Goal: Task Accomplishment & Management: Manage account settings

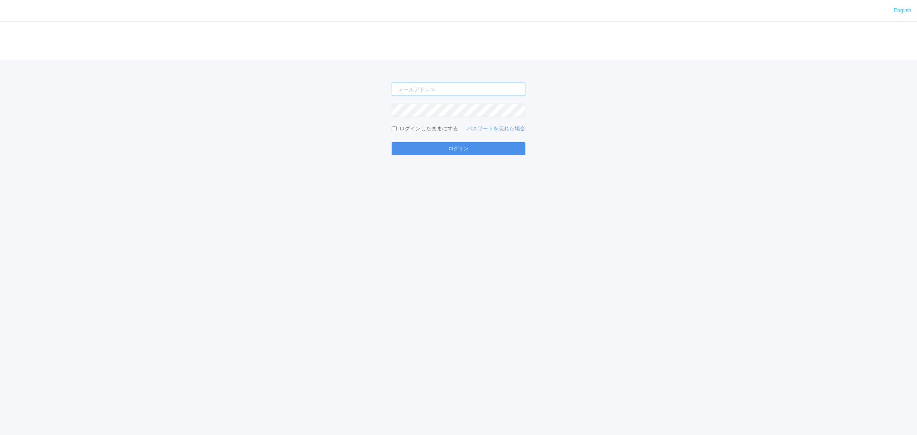
type input "[EMAIL_ADDRESS][DOMAIN_NAME]"
click at [416, 147] on button "ログイン" at bounding box center [459, 148] width 134 height 13
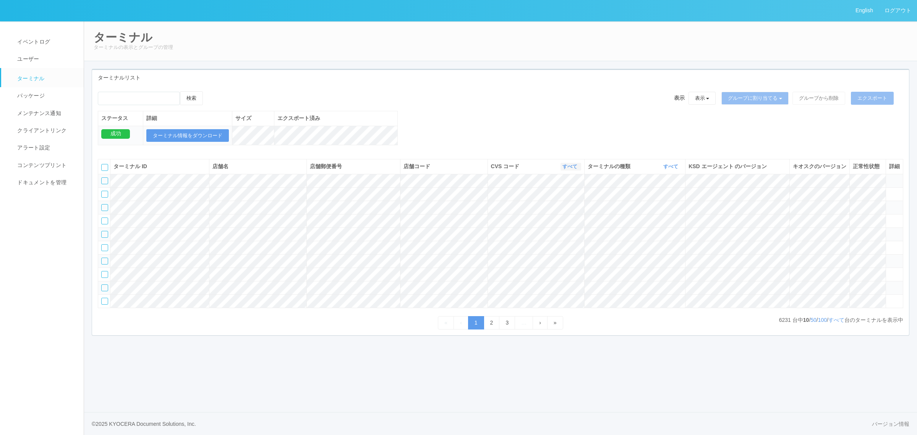
click at [569, 169] on link "すべて" at bounding box center [571, 167] width 17 height 6
click at [466, 154] on div "ターミナル ID 店舗名 店舗郵便番号 店舗コード CVS コード すべて 表示 すべて 115110 300000 300001 300002 300003…" at bounding box center [500, 241] width 817 height 176
click at [571, 169] on link "すべて" at bounding box center [571, 167] width 17 height 6
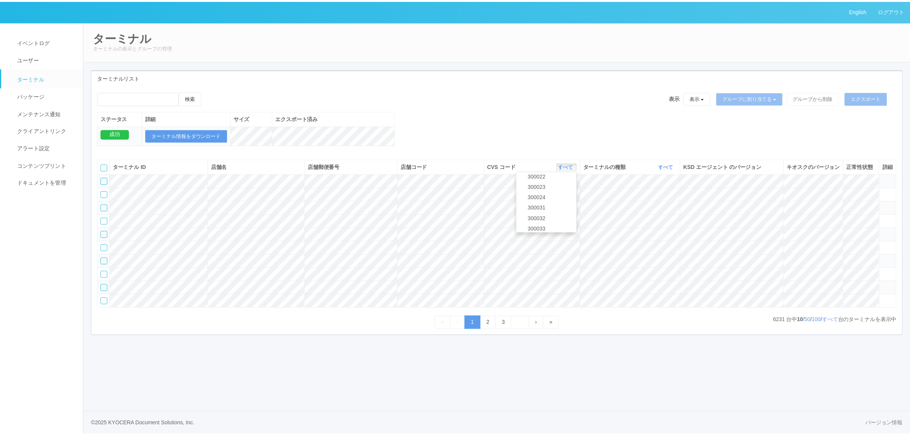
scroll to position [329, 0]
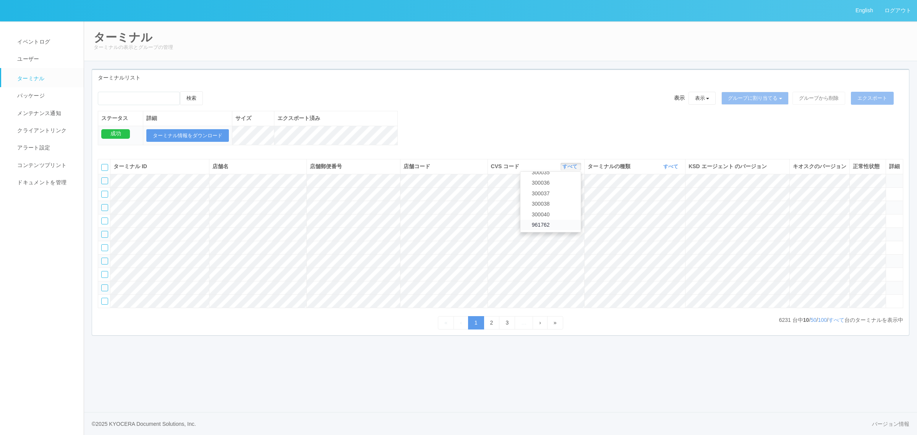
click at [560, 230] on link "961762" at bounding box center [550, 225] width 60 height 10
click at [670, 169] on link "すべて" at bounding box center [671, 167] width 17 height 6
click at [664, 204] on link "キオスク" at bounding box center [651, 198] width 60 height 10
click at [836, 323] on link "すべて" at bounding box center [836, 320] width 16 height 6
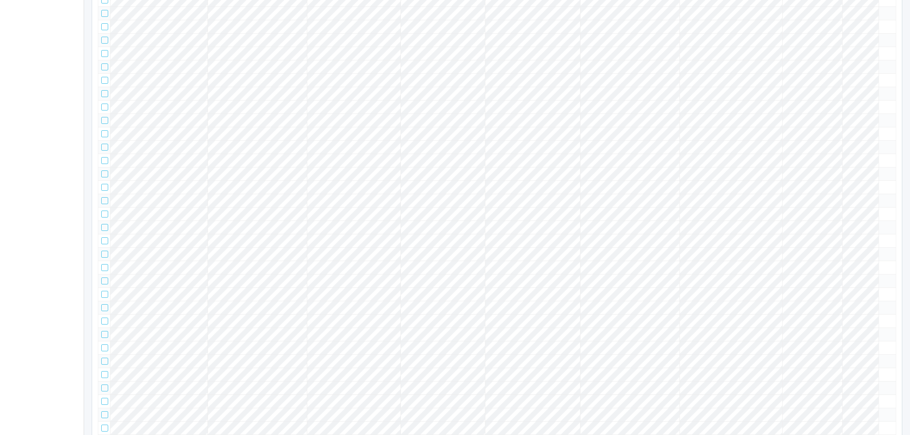
scroll to position [0, 0]
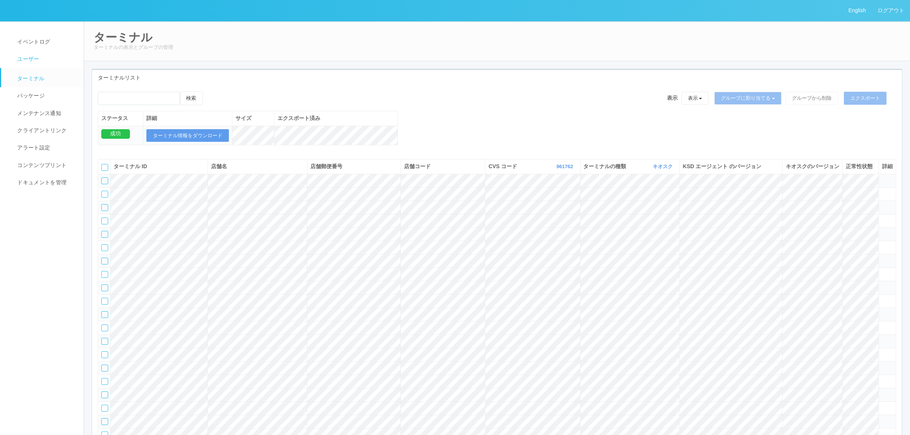
click at [37, 66] on link "ユーザー" at bounding box center [45, 58] width 89 height 17
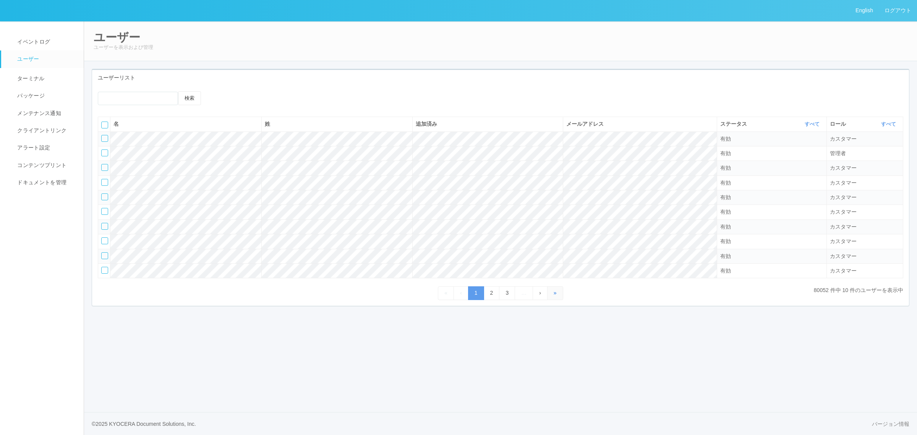
click at [554, 294] on link "»" at bounding box center [555, 292] width 16 height 13
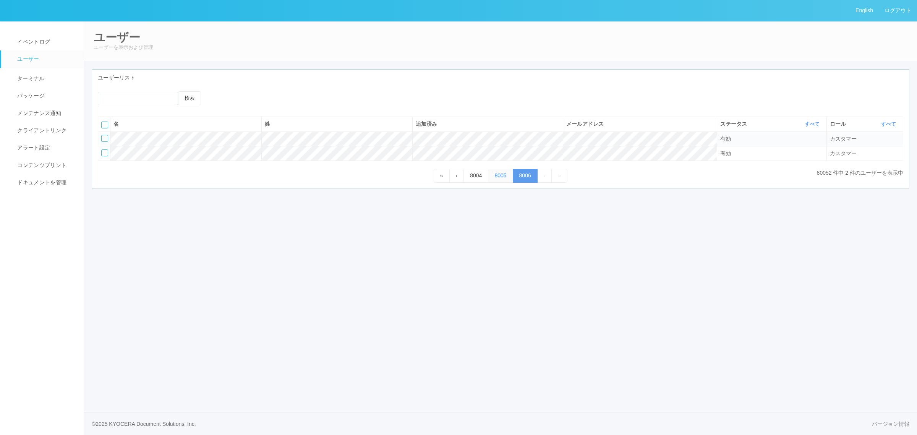
click at [504, 177] on link "8005" at bounding box center [500, 175] width 25 height 13
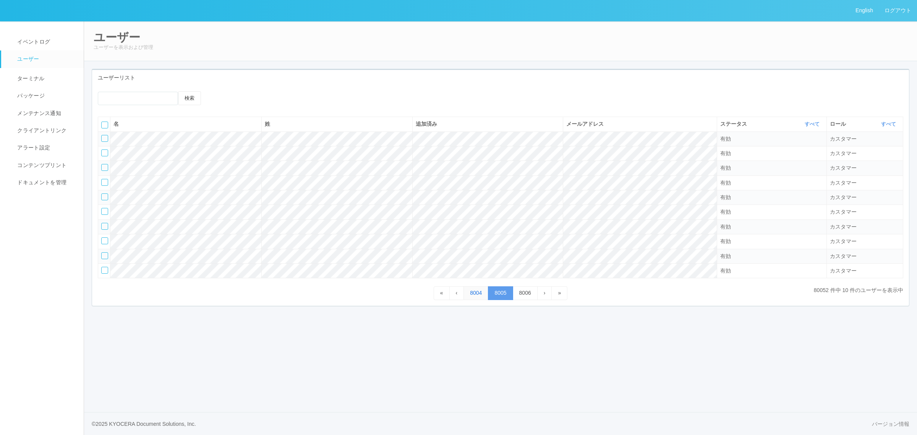
click at [480, 295] on link "8004" at bounding box center [476, 292] width 25 height 13
click at [461, 295] on link "8003" at bounding box center [467, 292] width 25 height 13
click at [37, 72] on link "ターミナル" at bounding box center [45, 77] width 89 height 19
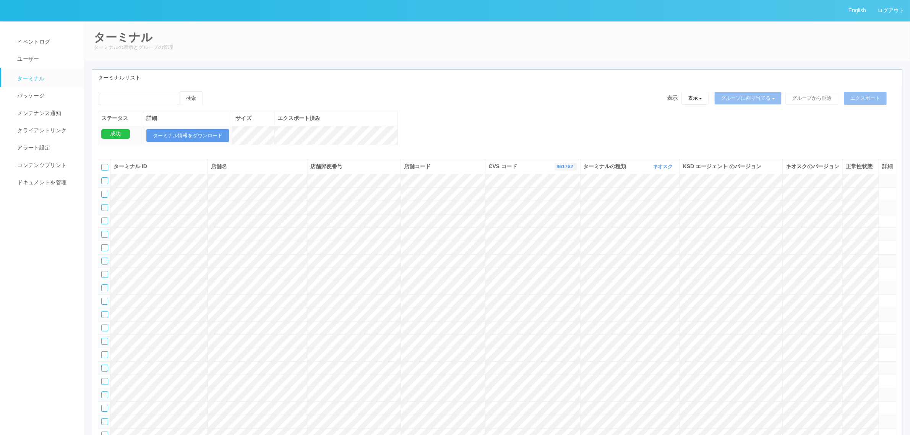
click at [566, 169] on link "961762" at bounding box center [565, 167] width 18 height 6
click at [561, 203] on link "300009" at bounding box center [546, 198] width 60 height 10
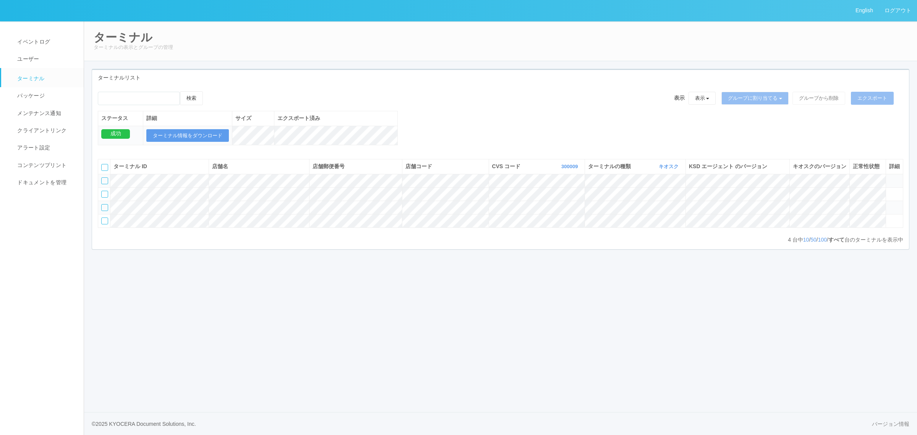
click at [106, 171] on div at bounding box center [104, 167] width 7 height 7
click at [875, 98] on button "エクスポート" at bounding box center [872, 98] width 43 height 13
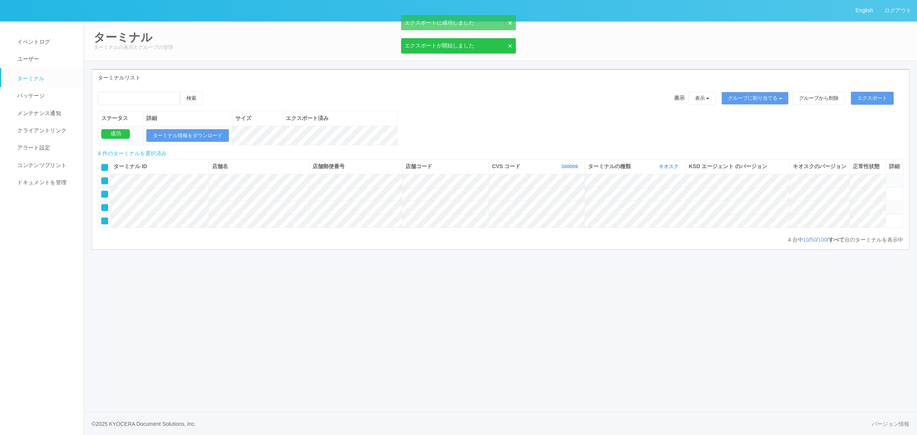
click at [203, 128] on td "ターミナル情報をダウンロード" at bounding box center [187, 135] width 89 height 19
click at [205, 136] on button "ターミナル情報をダウンロード" at bounding box center [187, 135] width 83 height 13
click at [889, 217] on icon at bounding box center [889, 217] width 0 height 0
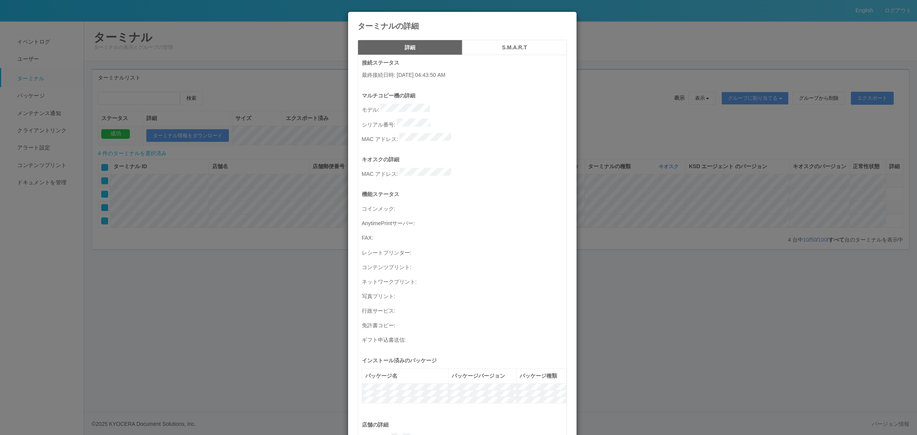
click at [280, 194] on div "ターミナルの詳細 詳細 S.M.A.R.T 接続ステータス 最終接続日時 : 10/08/2025 04:43:50 AM マルチコピー機の詳細 モデル : …" at bounding box center [458, 217] width 917 height 435
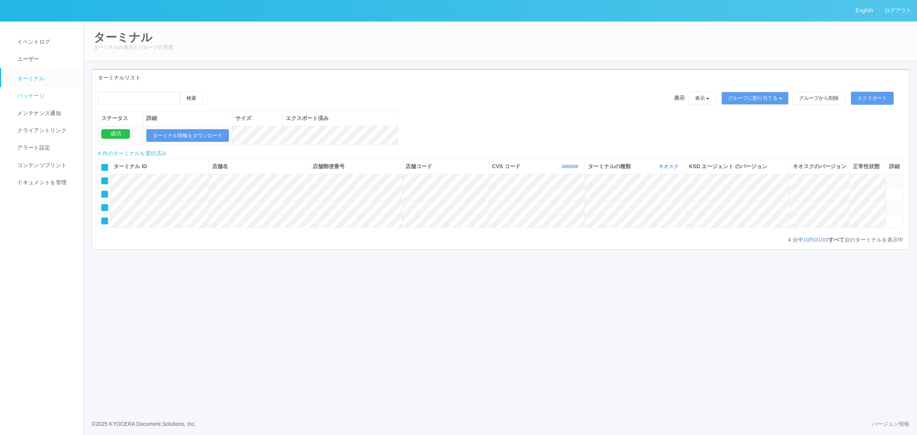
click at [31, 92] on span "パッケージ" at bounding box center [29, 95] width 29 height 6
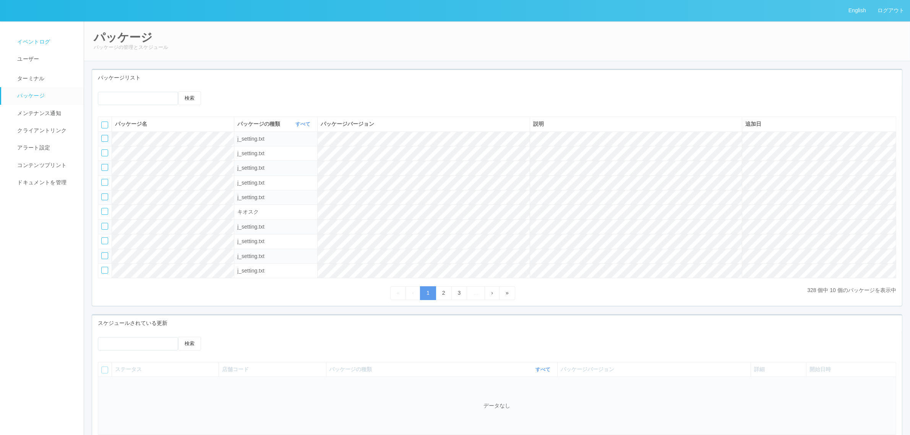
click at [44, 39] on span "イベントログ" at bounding box center [32, 42] width 35 height 6
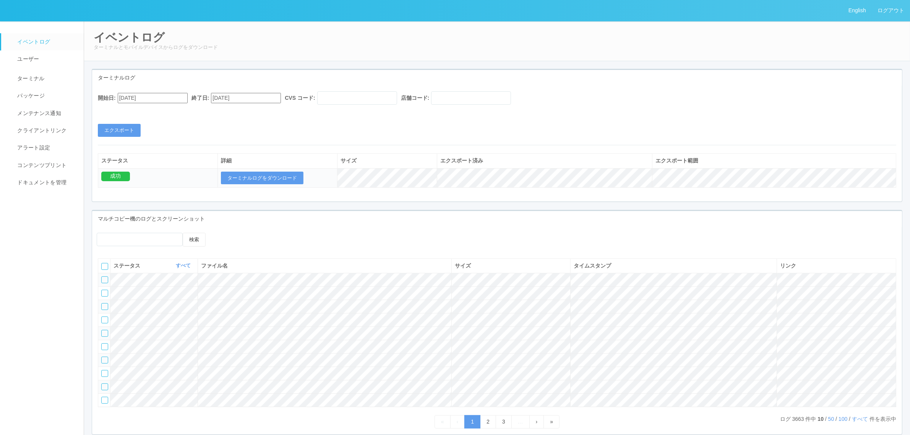
scroll to position [67, 0]
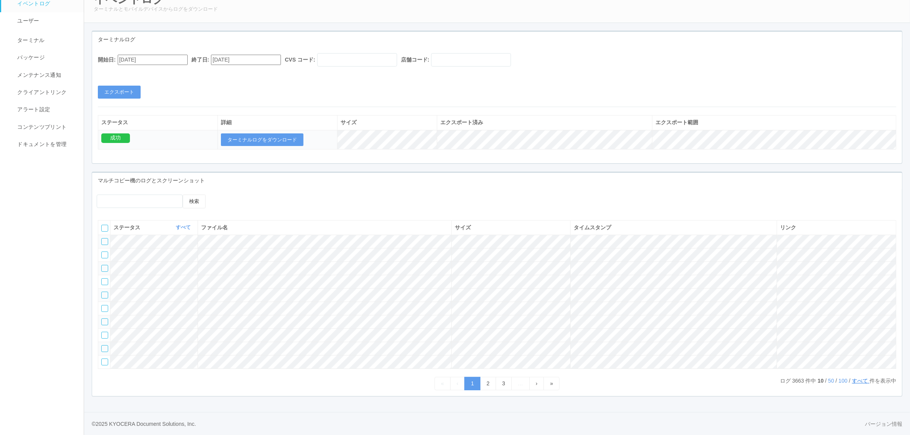
click at [854, 383] on link "すべて" at bounding box center [861, 381] width 18 height 6
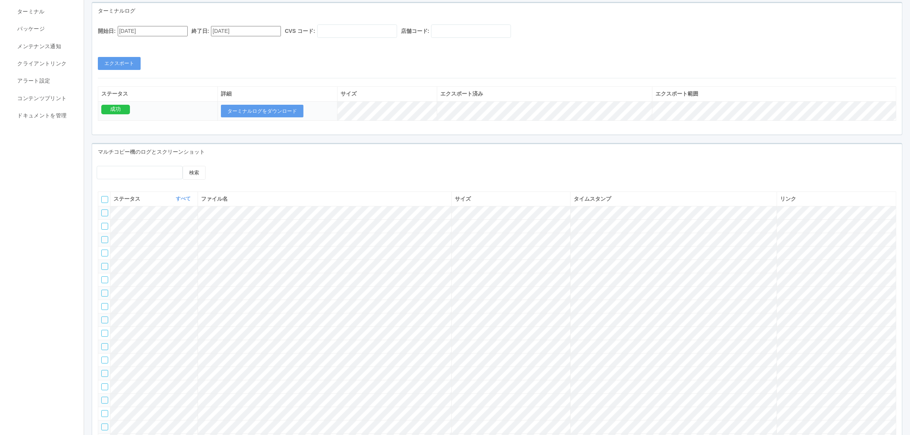
scroll to position [6454, 0]
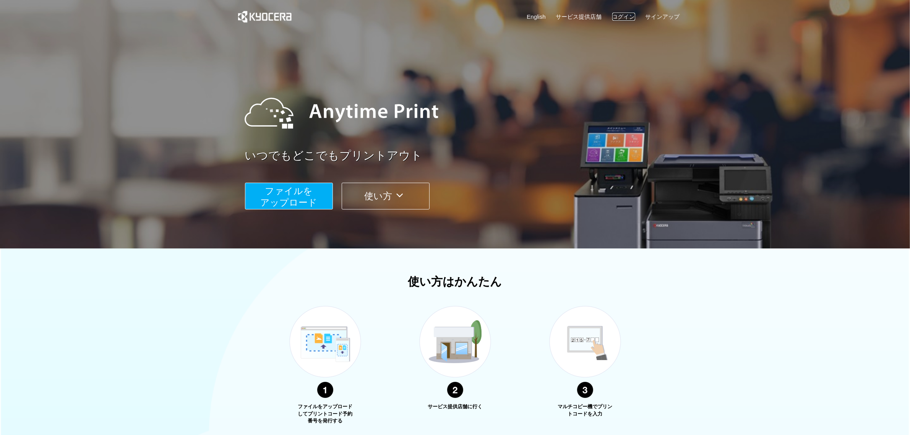
click at [620, 15] on link "ログイン" at bounding box center [623, 17] width 23 height 8
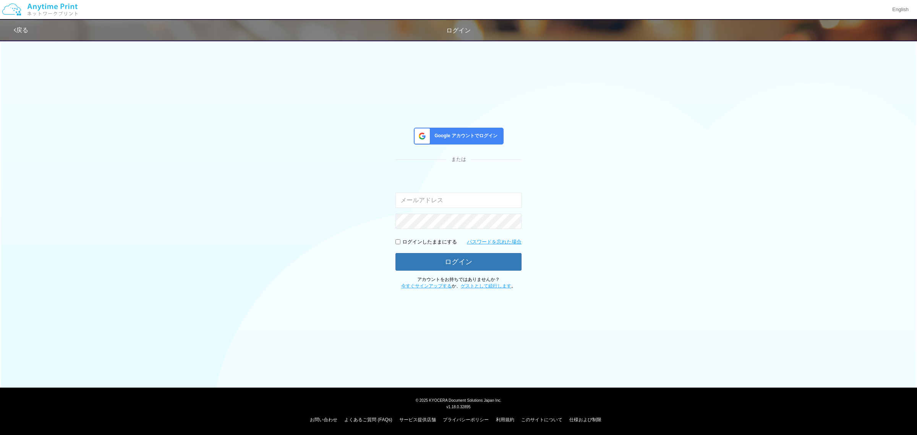
type input "[PERSON_NAME][EMAIL_ADDRESS][DOMAIN_NAME]"
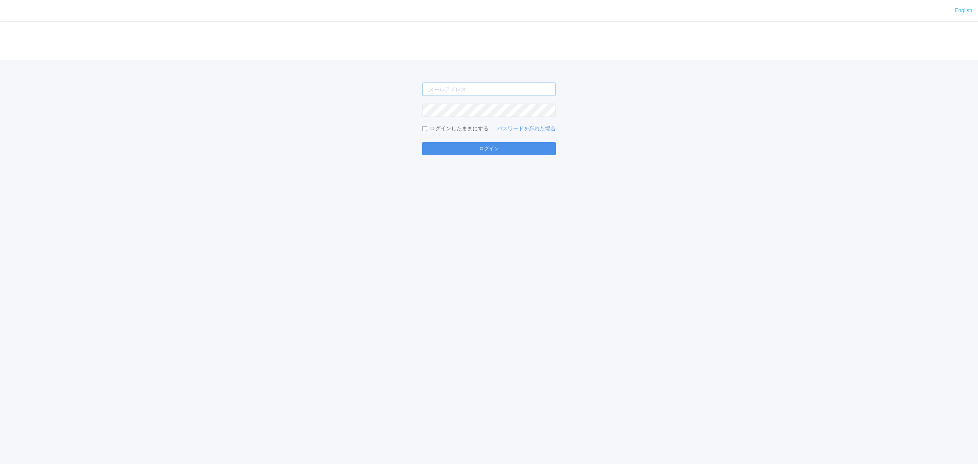
type input "[PERSON_NAME][EMAIL_ADDRESS][DOMAIN_NAME]"
click at [459, 149] on button "ログイン" at bounding box center [489, 148] width 134 height 13
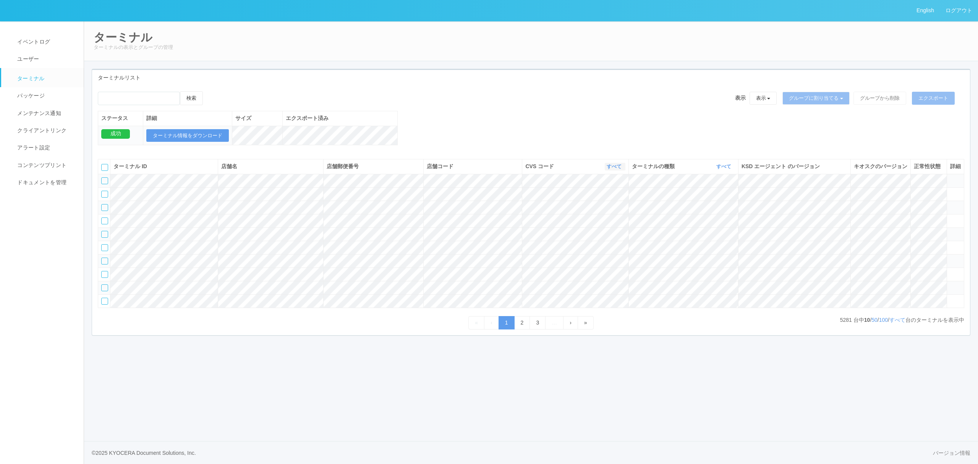
click at [617, 169] on link "すべて" at bounding box center [615, 167] width 17 height 6
click at [592, 230] on link "961762" at bounding box center [595, 225] width 60 height 10
click at [717, 169] on link "すべて" at bounding box center [725, 167] width 17 height 6
click at [710, 203] on link "キオスク" at bounding box center [704, 198] width 60 height 10
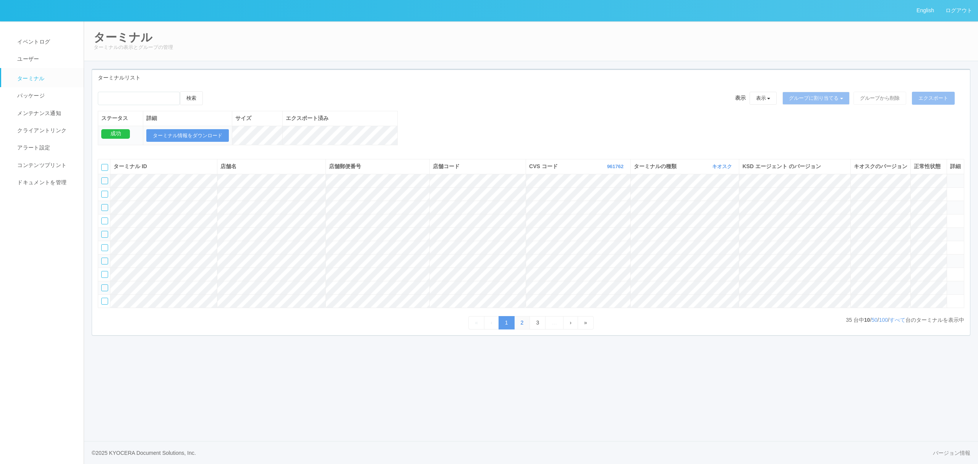
click at [520, 329] on link "2" at bounding box center [522, 322] width 16 height 13
click at [540, 329] on link "3" at bounding box center [538, 322] width 16 height 13
click at [546, 329] on link "4" at bounding box center [547, 322] width 16 height 13
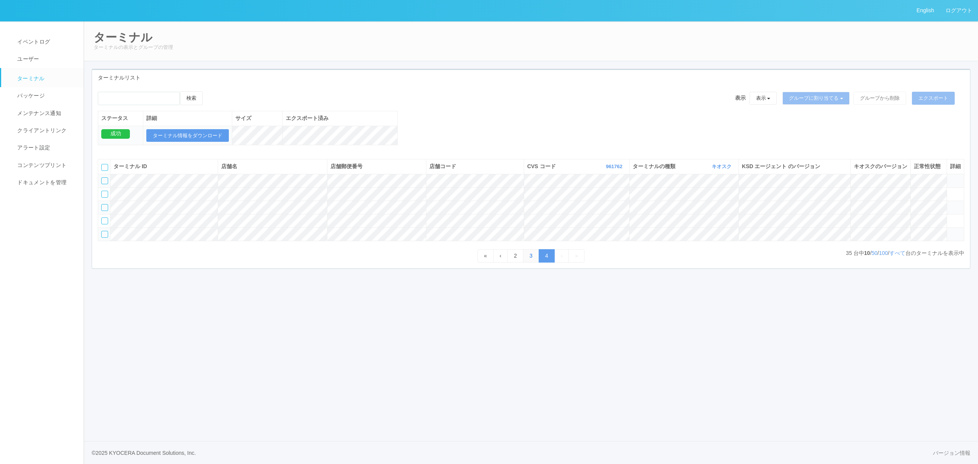
click at [534, 263] on link "3" at bounding box center [531, 255] width 16 height 13
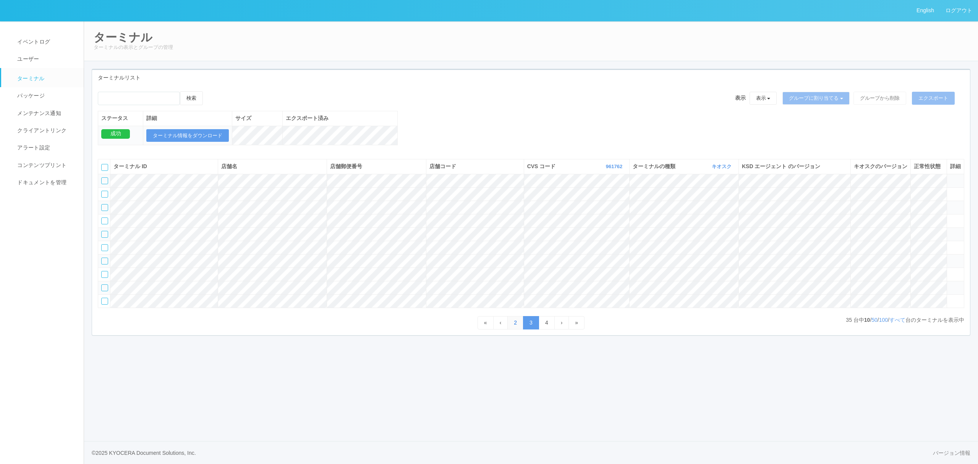
click at [511, 329] on link "2" at bounding box center [515, 322] width 16 height 13
click at [501, 329] on link "1" at bounding box center [507, 322] width 16 height 13
click at [606, 308] on tbody at bounding box center [531, 241] width 866 height 134
click at [400, 281] on tr at bounding box center [531, 274] width 866 height 13
click at [950, 271] on icon at bounding box center [950, 271] width 0 height 0
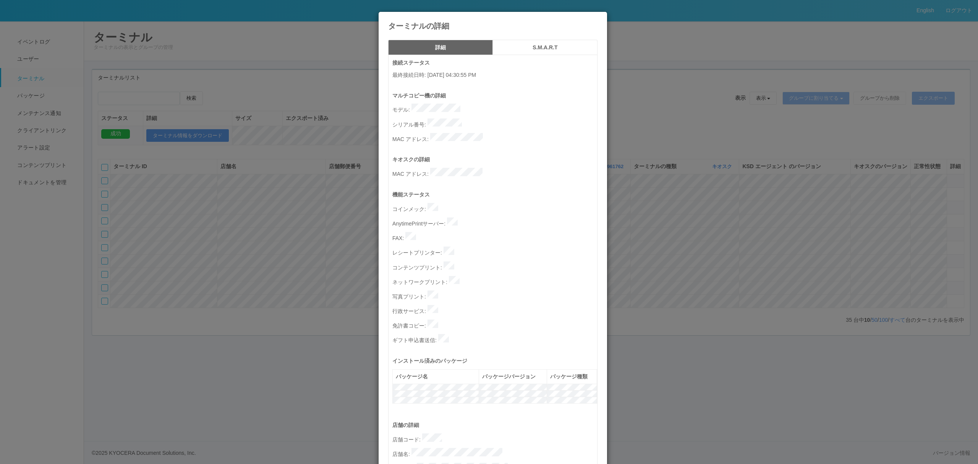
scroll to position [222, 0]
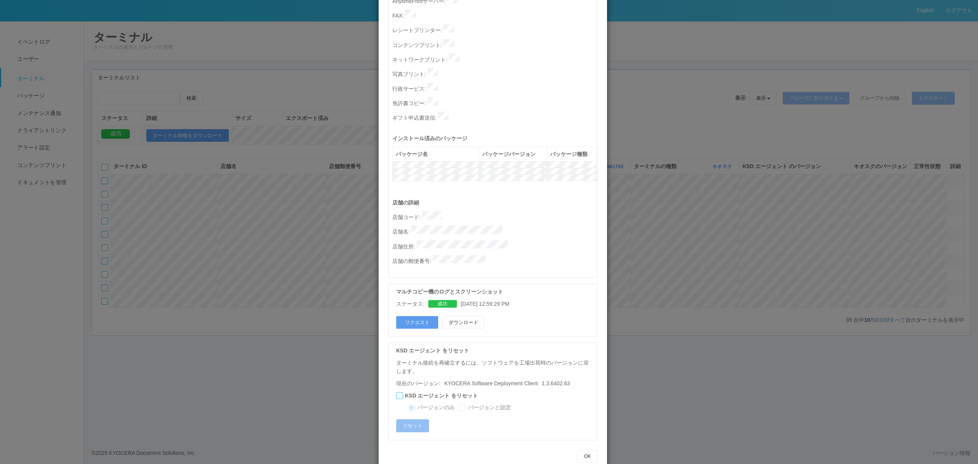
click at [637, 282] on div "ターミナルの詳細 詳細 S.M.A.R.T 接続ステータス 最終接続日時 : 10/07/2025 04:30:55 PM マルチコピー機の詳細 モデル : …" at bounding box center [489, 232] width 978 height 464
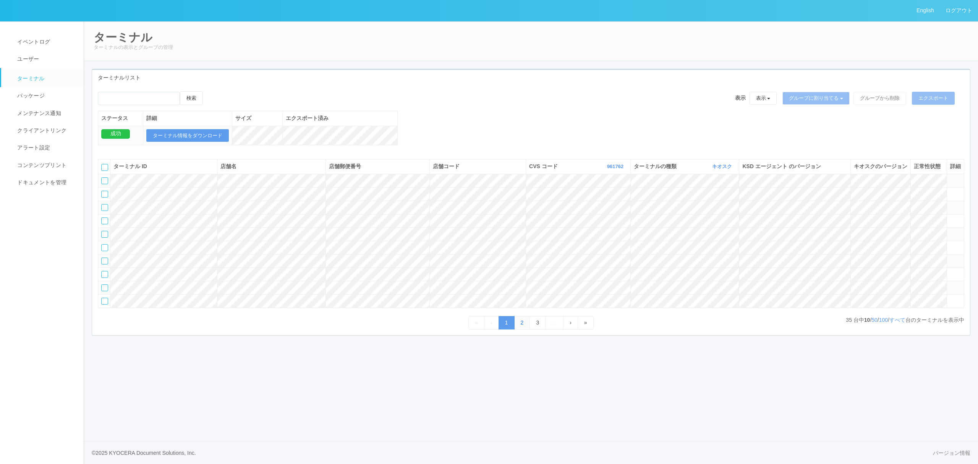
click at [523, 329] on link "2" at bounding box center [522, 322] width 16 height 13
click at [533, 329] on link "3" at bounding box center [538, 322] width 16 height 13
click at [546, 329] on link "4" at bounding box center [547, 322] width 16 height 13
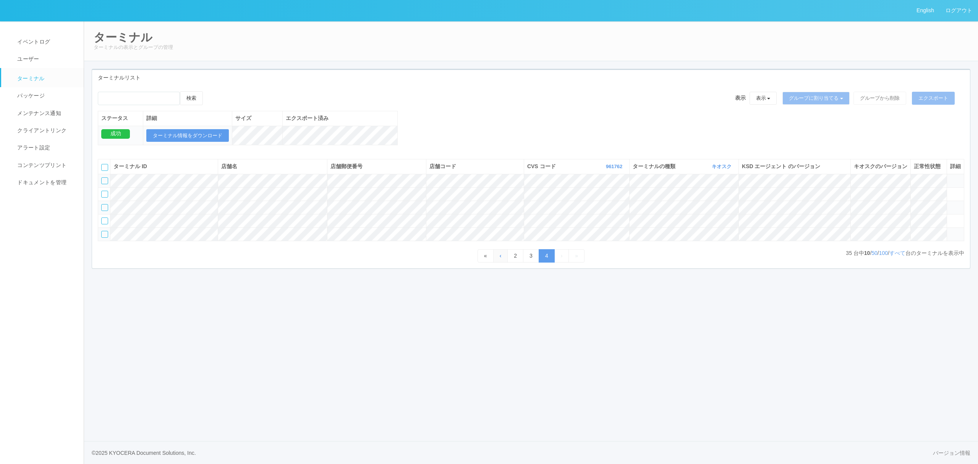
click at [500, 259] on span "‹" at bounding box center [501, 256] width 2 height 6
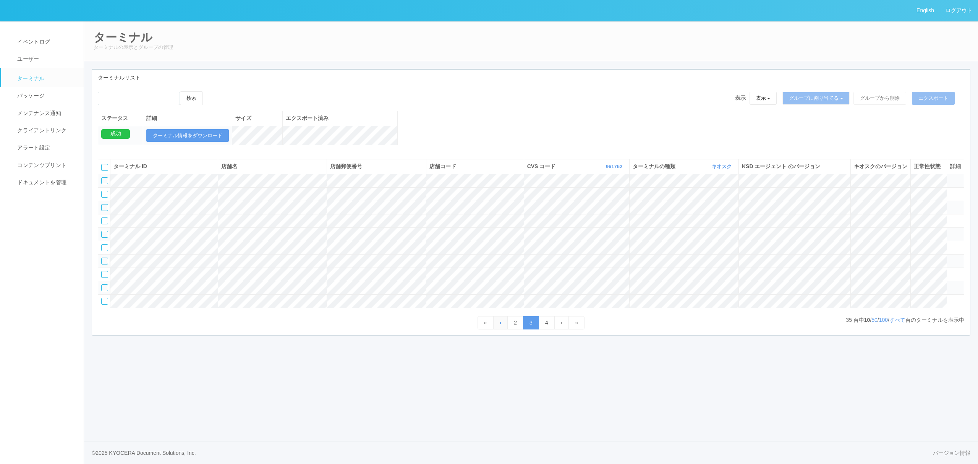
click at [506, 329] on link "‹" at bounding box center [500, 322] width 15 height 13
click at [509, 329] on link "1" at bounding box center [507, 322] width 16 height 13
click at [840, 290] on tbody at bounding box center [531, 241] width 866 height 134
click at [950, 258] on icon at bounding box center [950, 258] width 0 height 0
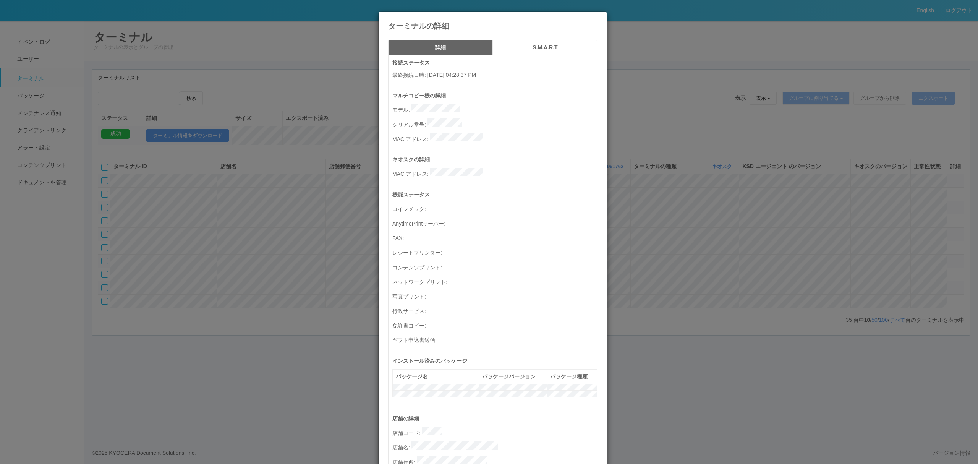
click at [749, 255] on div "ターミナルの詳細 詳細 S.M.A.R.T 接続ステータス 最終接続日時 : 09/06/2022 04:28:37 PM マルチコピー機の詳細 モデル : …" at bounding box center [489, 232] width 978 height 464
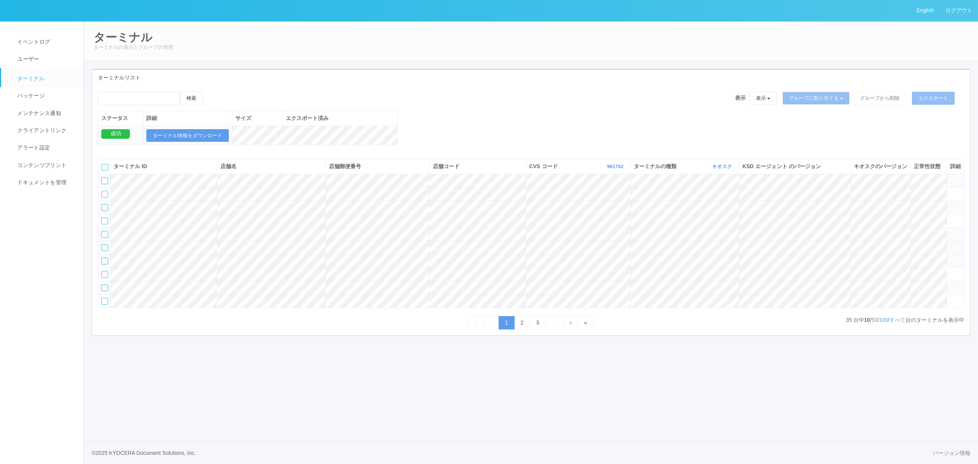
click at [950, 244] on icon at bounding box center [950, 244] width 0 height 0
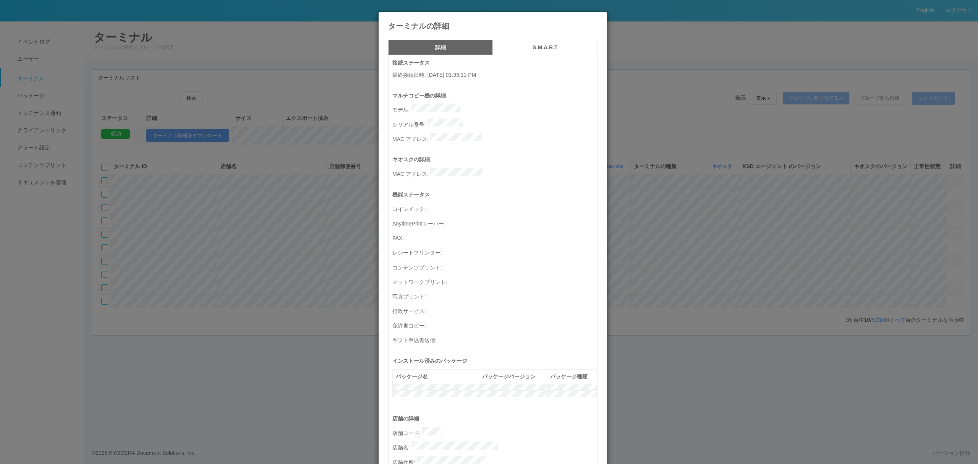
click at [749, 263] on div "ターミナルの詳細 詳細 S.M.A.R.T 接続ステータス 最終接続日時 : 09/13/2022 01:33:11 PM マルチコピー機の詳細 モデル : …" at bounding box center [489, 232] width 978 height 464
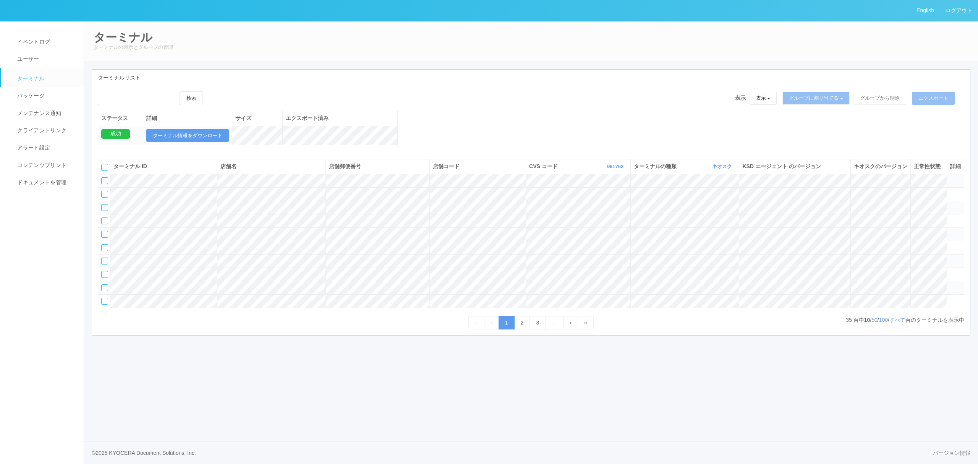
click at [614, 308] on tbody at bounding box center [531, 241] width 866 height 134
click at [934, 308] on tbody at bounding box center [531, 241] width 866 height 134
click at [110, 278] on tbody at bounding box center [531, 241] width 866 height 134
click at [952, 308] on tbody at bounding box center [531, 241] width 866 height 134
click at [950, 294] on tr at bounding box center [531, 287] width 866 height 13
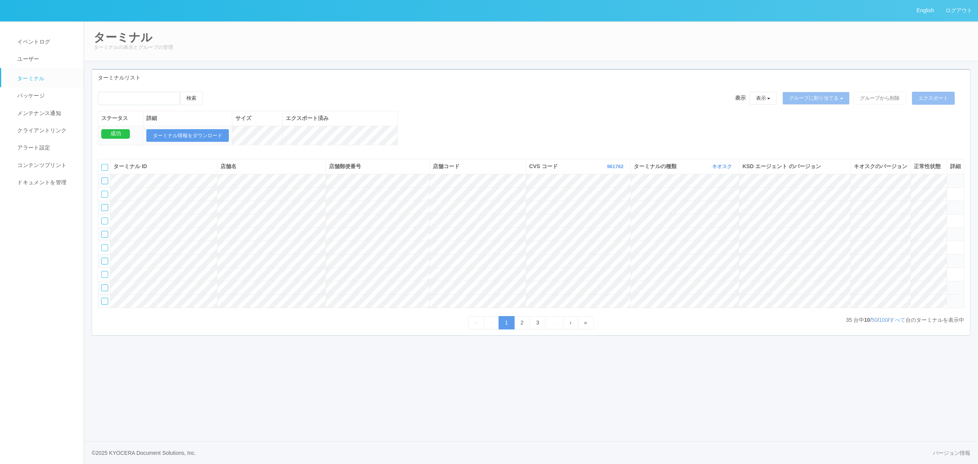
click at [950, 298] on icon at bounding box center [950, 298] width 0 height 0
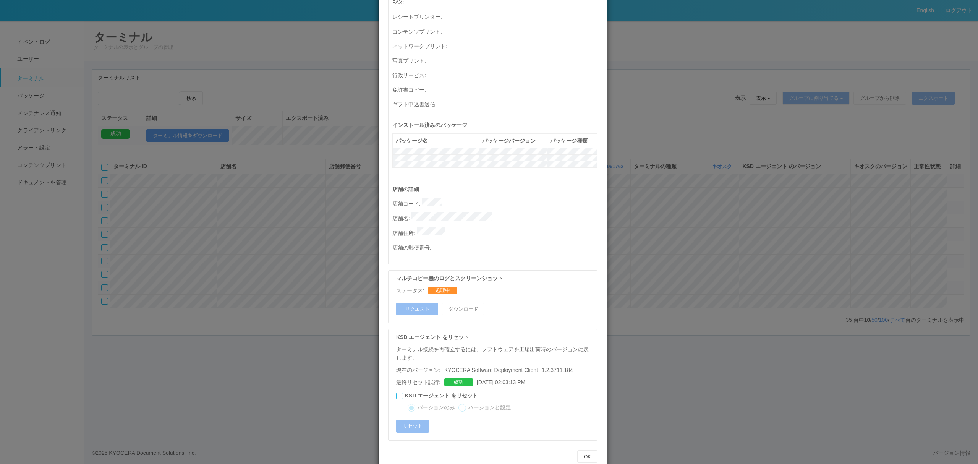
scroll to position [0, 0]
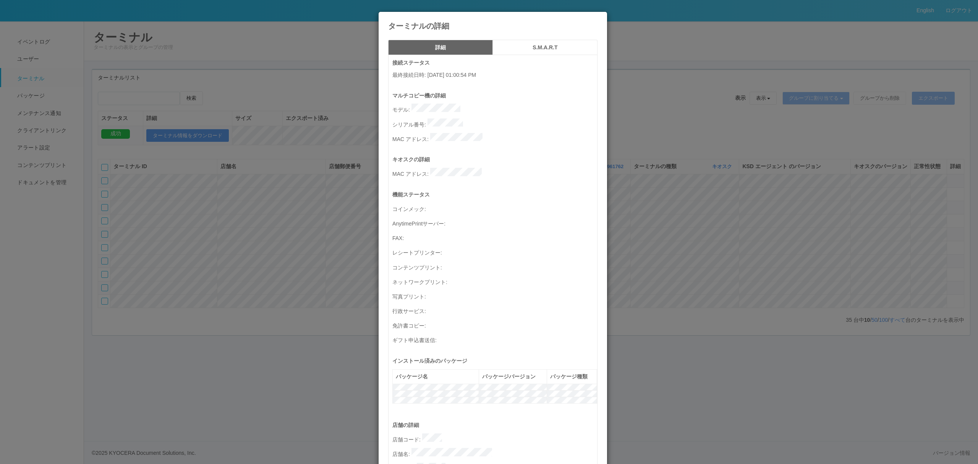
click at [696, 203] on div "ターミナルの詳細 詳細 S.M.A.R.T 接続ステータス 最終接続日時 : 09/24/2025 01:00:54 PM マルチコピー機の詳細 モデル : …" at bounding box center [489, 232] width 978 height 464
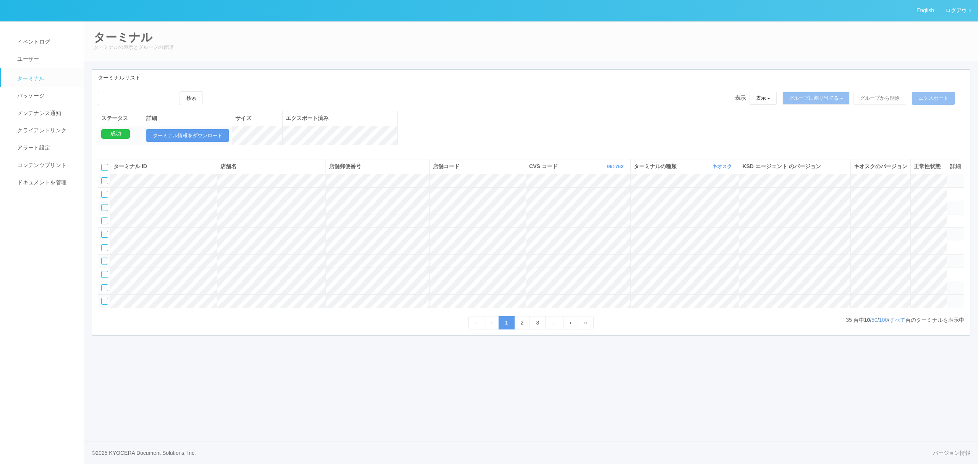
click at [950, 298] on icon at bounding box center [950, 298] width 0 height 0
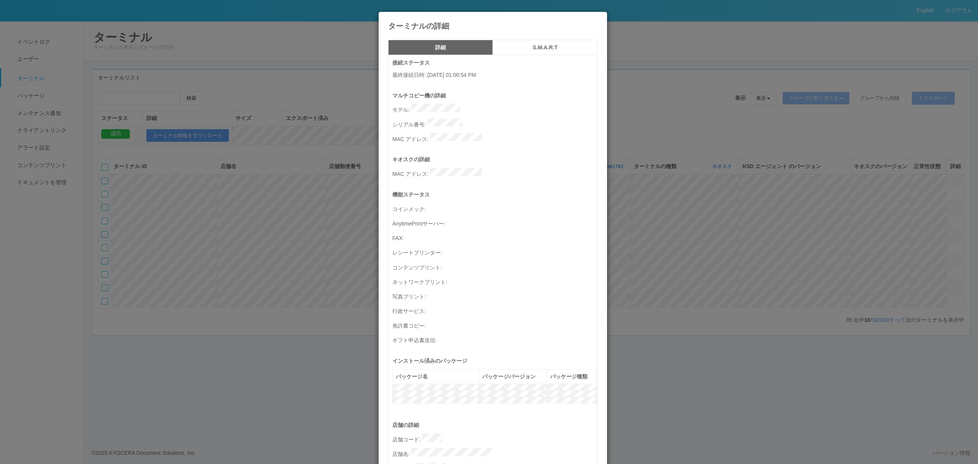
click at [623, 282] on div "ターミナルの詳細 詳細 S.M.A.R.T 接続ステータス 最終接続日時 : 09/24/2025 01:00:54 PM マルチコピー機の詳細 モデル : …" at bounding box center [489, 232] width 978 height 464
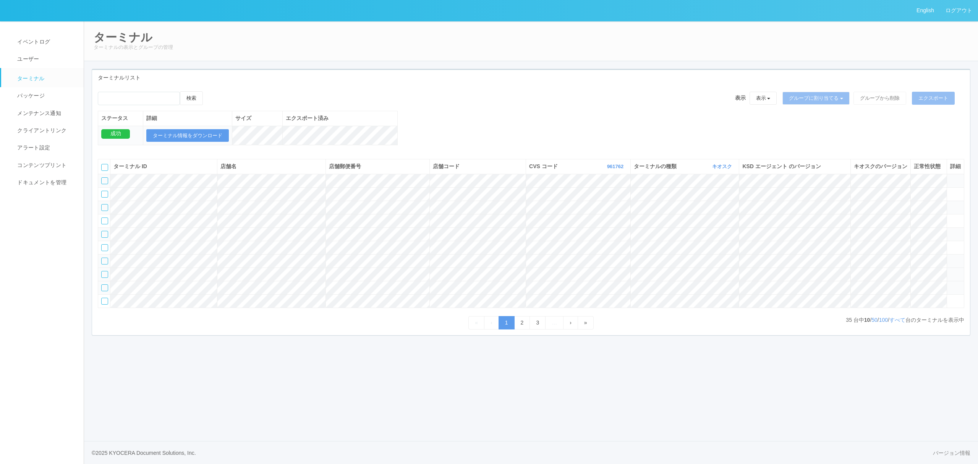
click at [950, 271] on icon at bounding box center [950, 271] width 0 height 0
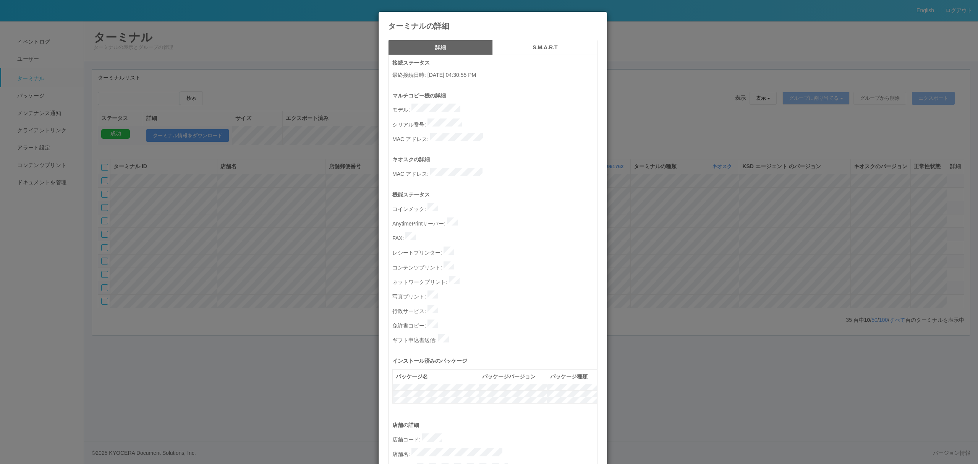
click at [462, 118] on p "シリアル番号 :" at bounding box center [494, 123] width 205 height 11
click at [424, 119] on p "シリアル番号 :" at bounding box center [494, 123] width 205 height 11
drag, startPoint x: 424, startPoint y: 118, endPoint x: 488, endPoint y: 119, distance: 64.6
click at [488, 119] on p "シリアル番号 :" at bounding box center [494, 123] width 205 height 11
copy p
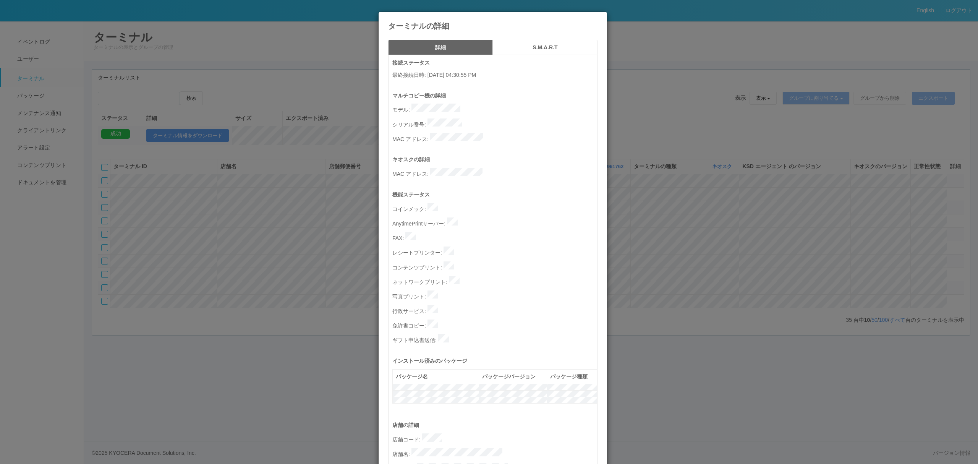
click at [459, 107] on p "モデル :" at bounding box center [494, 109] width 205 height 11
drag, startPoint x: 393, startPoint y: 118, endPoint x: 478, endPoint y: 118, distance: 84.5
click at [478, 118] on p "シリアル番号 :" at bounding box center [494, 123] width 205 height 11
click at [96, 182] on div "ターミナルの詳細 詳細 S.M.A.R.T 接続ステータス 最終接続日時 : 10/07/2025 04:30:55 PM マルチコピー機の詳細 モデル : …" at bounding box center [489, 232] width 978 height 464
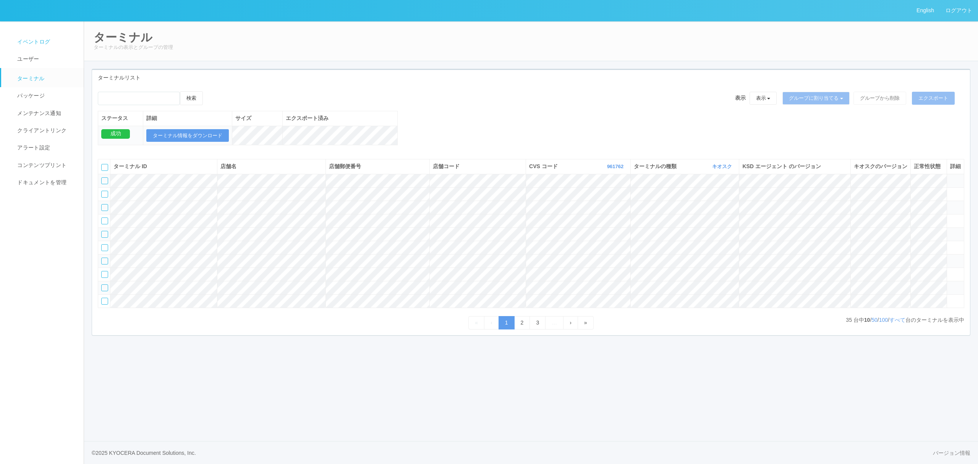
click at [56, 37] on link "イベントログ" at bounding box center [45, 41] width 89 height 17
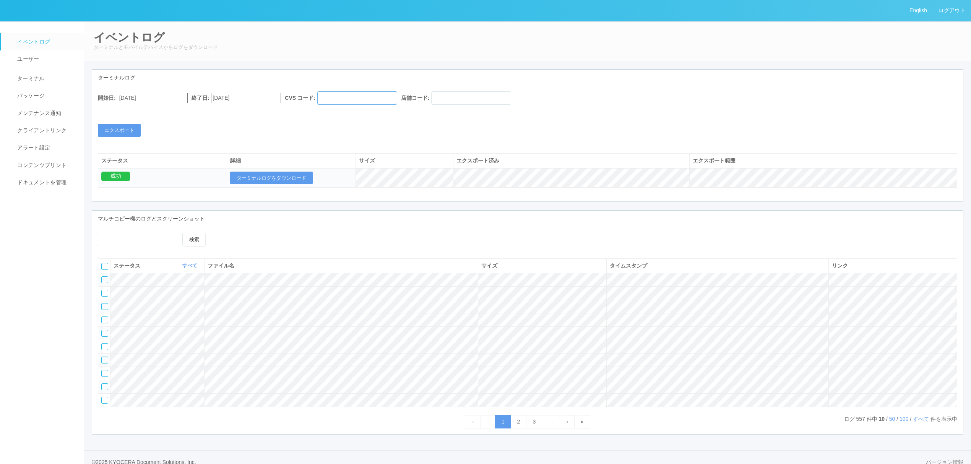
click at [394, 101] on input "text" at bounding box center [357, 97] width 80 height 13
click at [48, 79] on link "ターミナル" at bounding box center [45, 77] width 89 height 19
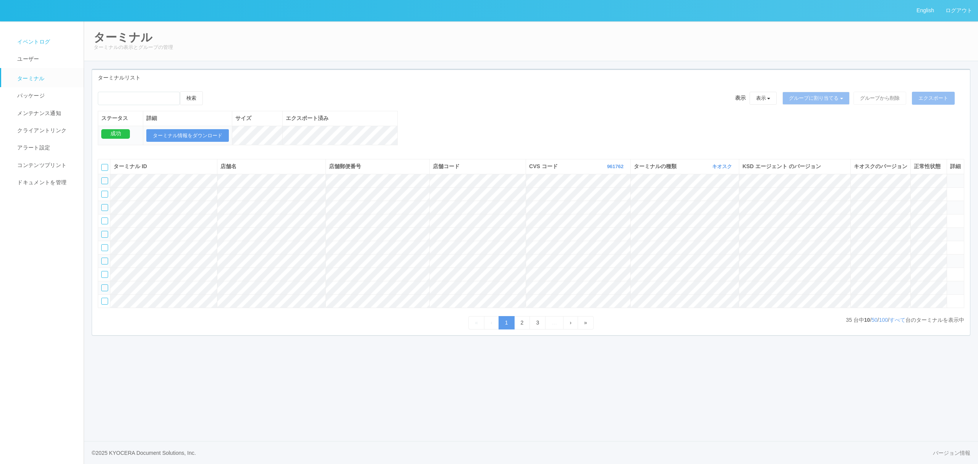
click at [34, 41] on span "イベントログ" at bounding box center [32, 42] width 35 height 6
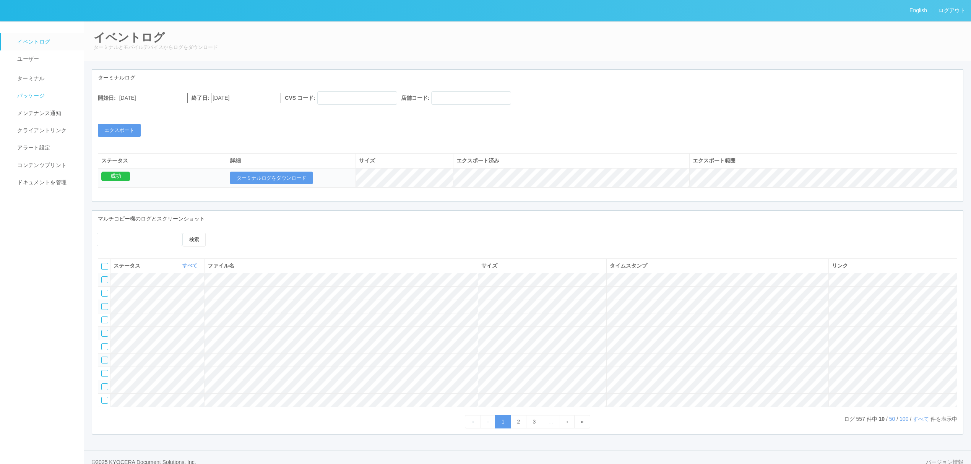
click at [40, 90] on link "パッケージ" at bounding box center [45, 95] width 89 height 17
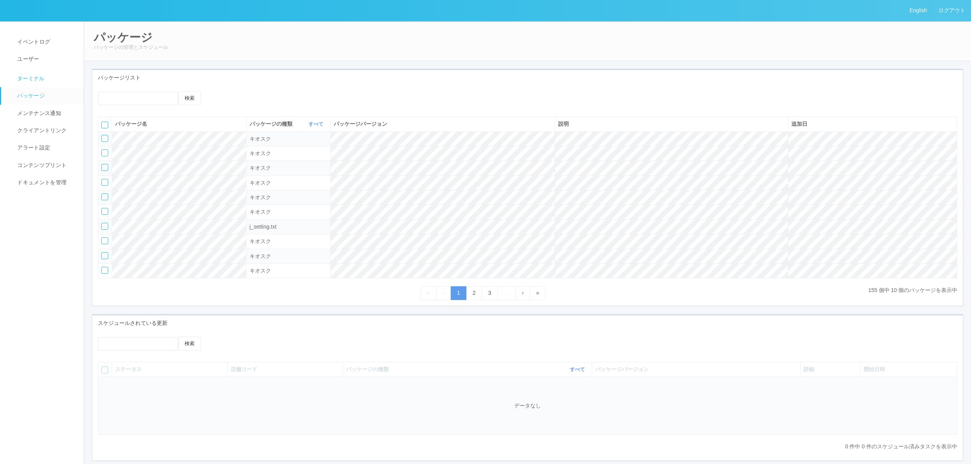
click at [37, 75] on span "ターミナル" at bounding box center [29, 78] width 29 height 6
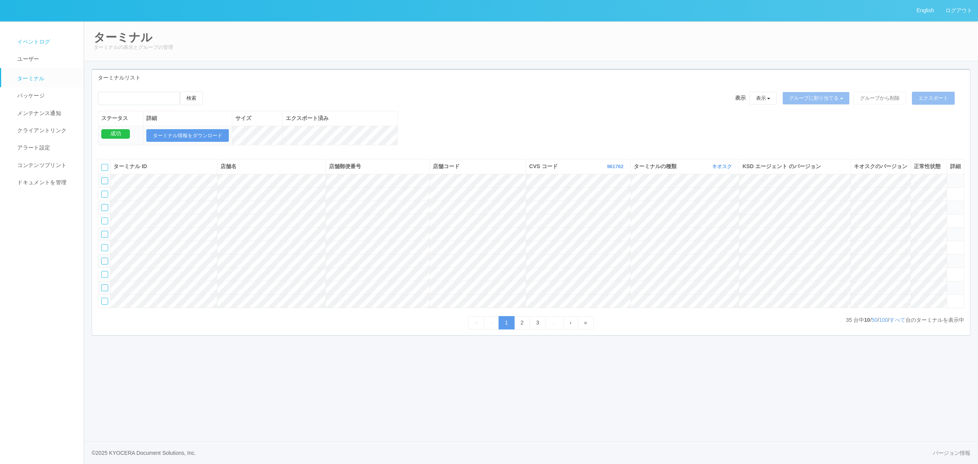
click at [39, 40] on span "イベントログ" at bounding box center [32, 42] width 35 height 6
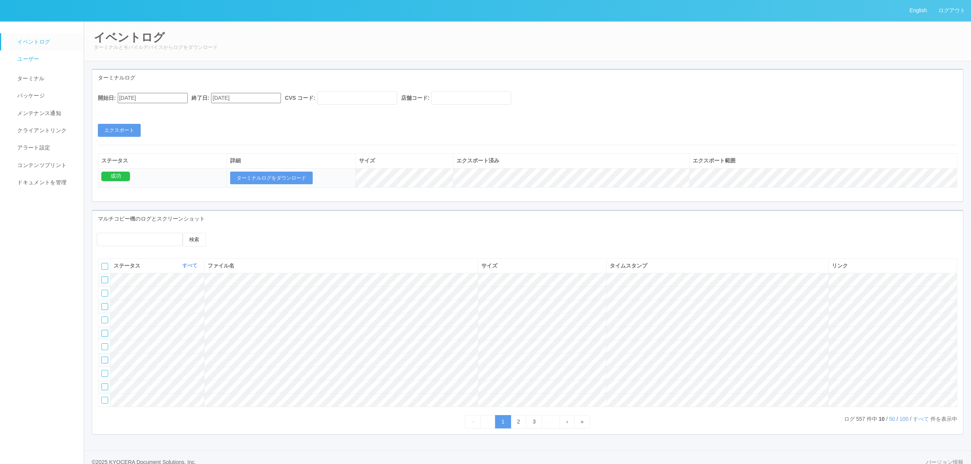
click at [31, 66] on link "ユーザー" at bounding box center [45, 58] width 89 height 17
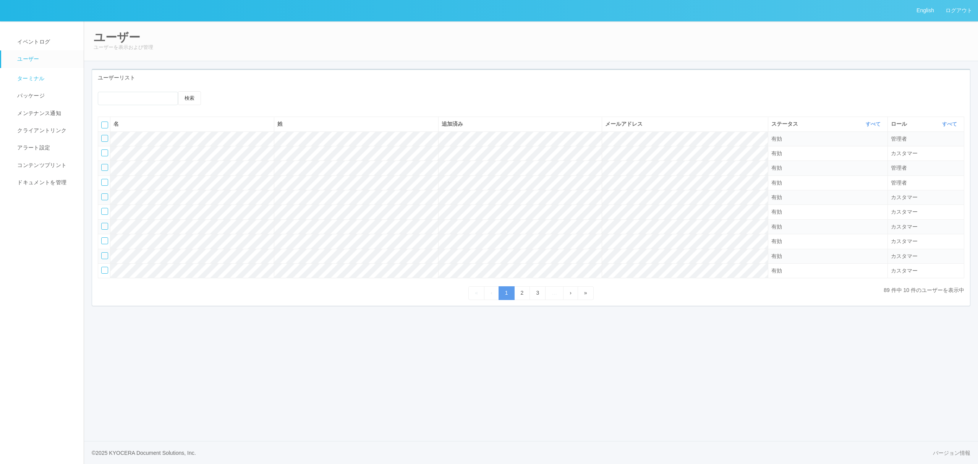
click at [34, 78] on span "ターミナル" at bounding box center [29, 78] width 29 height 6
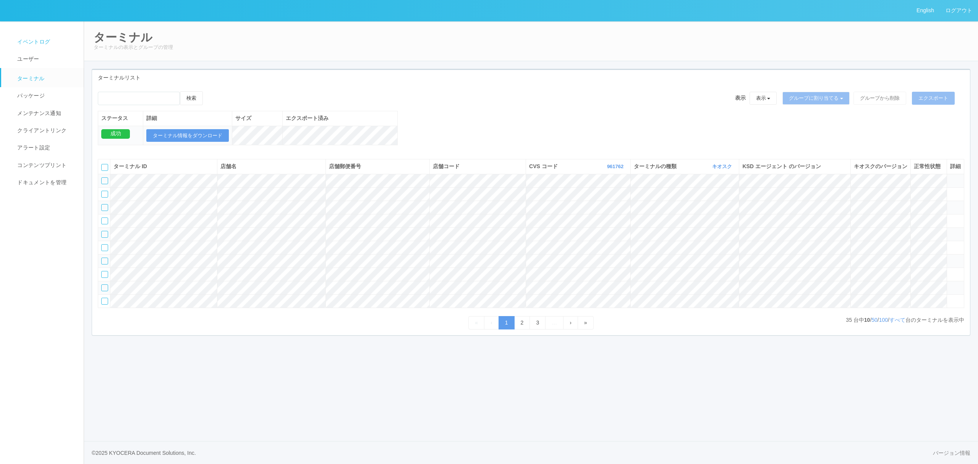
click at [49, 40] on span "イベントログ" at bounding box center [32, 42] width 35 height 6
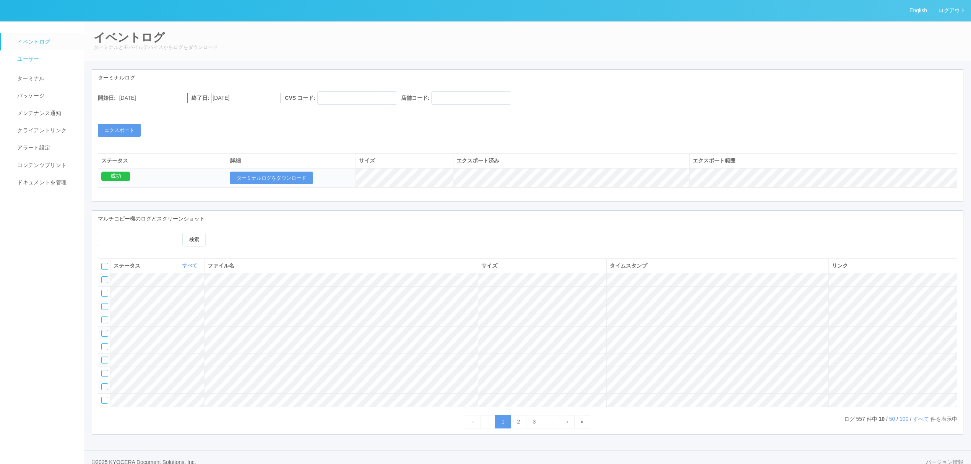
click at [41, 63] on link "ユーザー" at bounding box center [45, 58] width 89 height 17
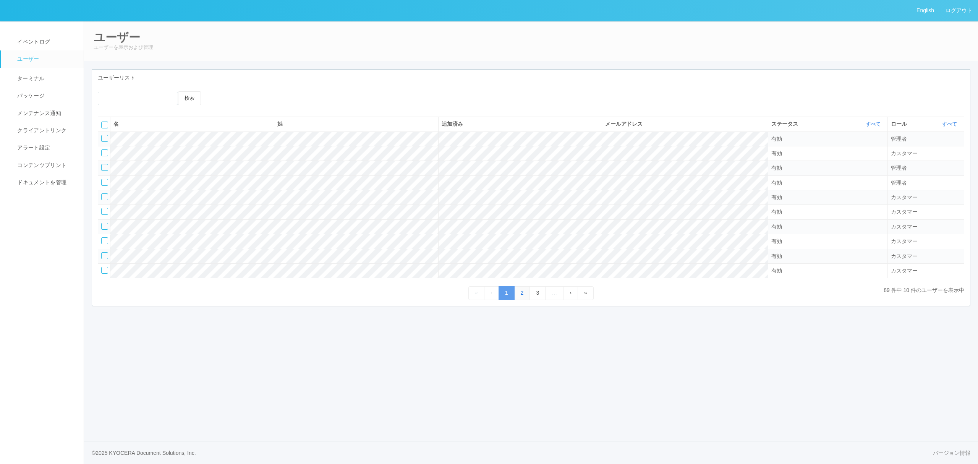
click at [525, 296] on link "2" at bounding box center [522, 292] width 16 height 13
click at [543, 293] on link "3" at bounding box center [538, 292] width 16 height 13
click at [496, 292] on link "‹" at bounding box center [491, 292] width 15 height 13
click at [586, 292] on span "»" at bounding box center [585, 293] width 3 height 6
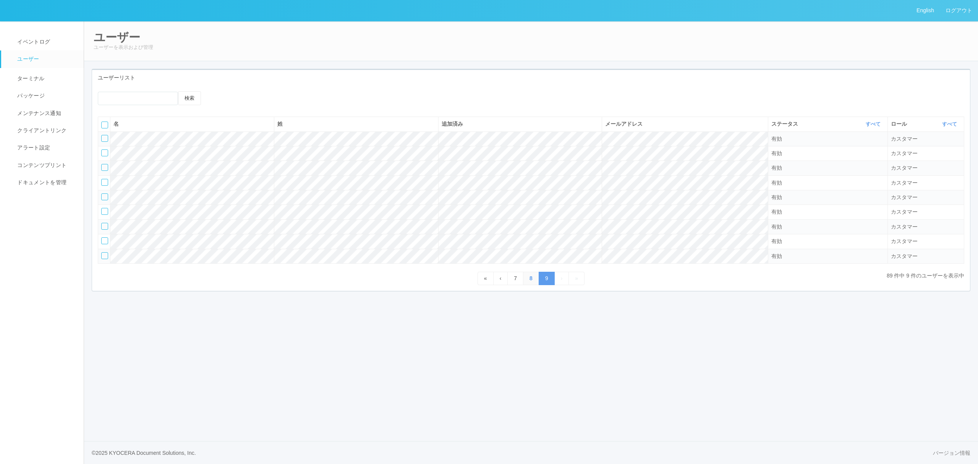
click at [533, 278] on link "8" at bounding box center [531, 278] width 16 height 13
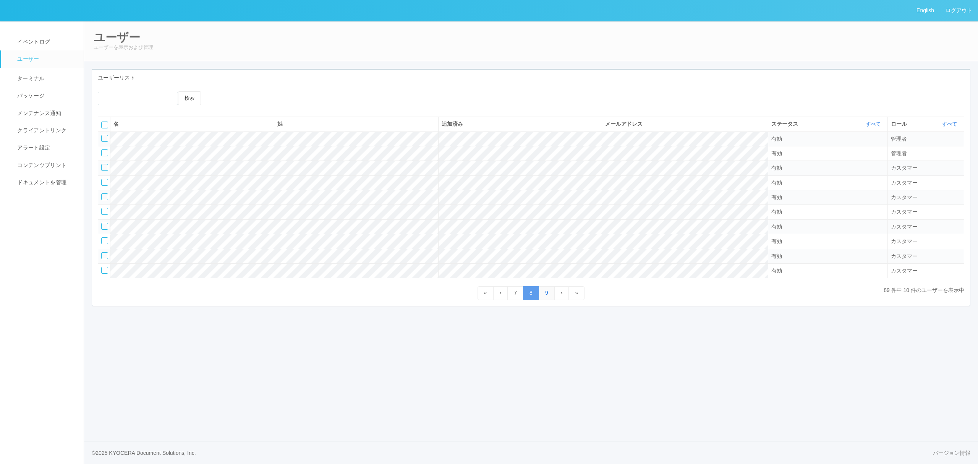
click at [547, 294] on link "9" at bounding box center [547, 292] width 16 height 13
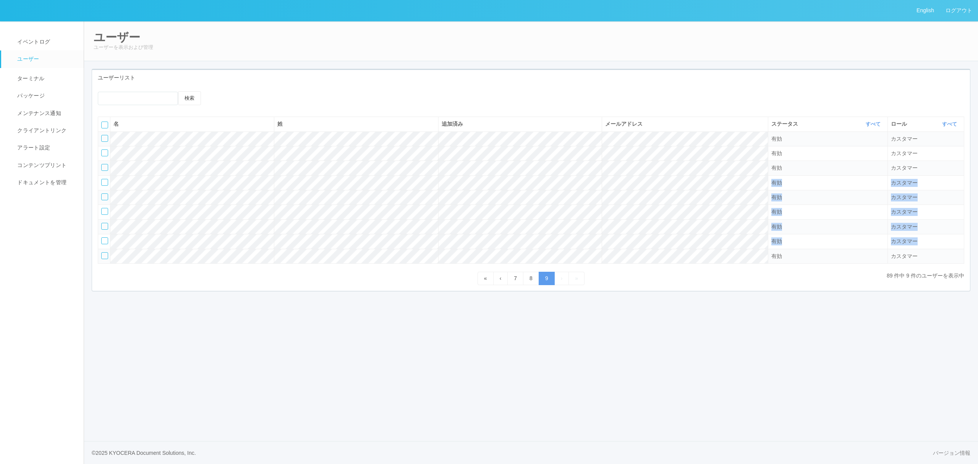
click at [674, 257] on tbody "有効 カスタマー 有効 カスタマー 有効 カスタマー 有効 カスタマー 有効 カスタマー 有効 カスタマー 有効 カスタマー 有効 カスタマー 有効 カスタマー" at bounding box center [531, 197] width 866 height 132
click at [670, 201] on tr "有効 カスタマー" at bounding box center [531, 197] width 866 height 15
click at [911, 237] on td "カスタマー" at bounding box center [926, 241] width 76 height 15
click at [532, 280] on link "8" at bounding box center [531, 278] width 16 height 13
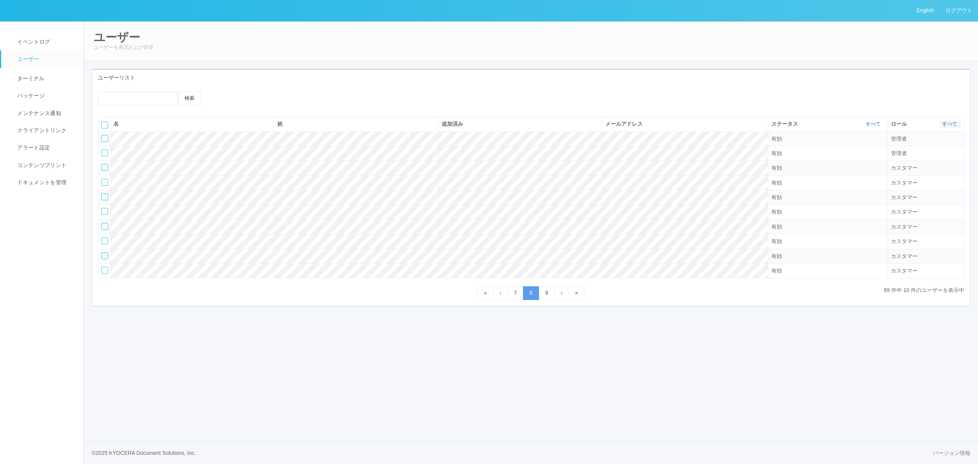
click at [957, 122] on icon "button" at bounding box center [958, 124] width 2 height 6
click at [803, 270] on div "有効" at bounding box center [828, 271] width 113 height 8
click at [545, 295] on link "9" at bounding box center [547, 292] width 16 height 13
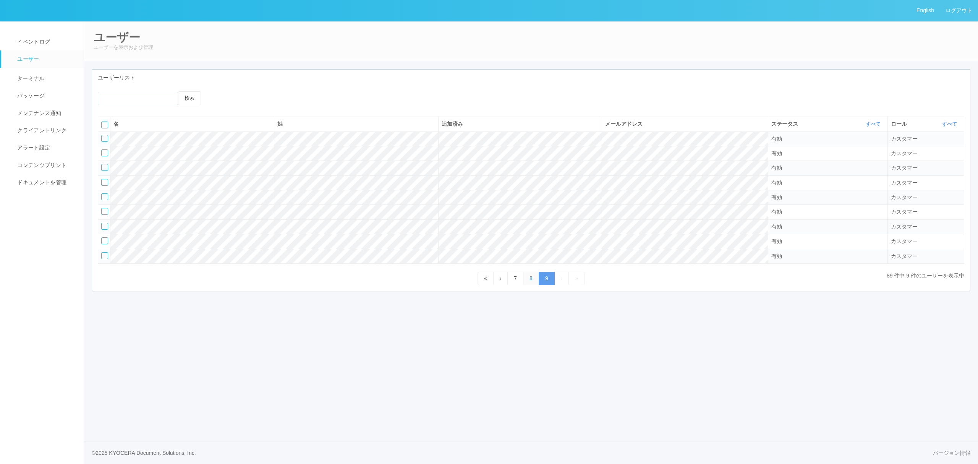
click at [528, 284] on link "8" at bounding box center [531, 278] width 16 height 13
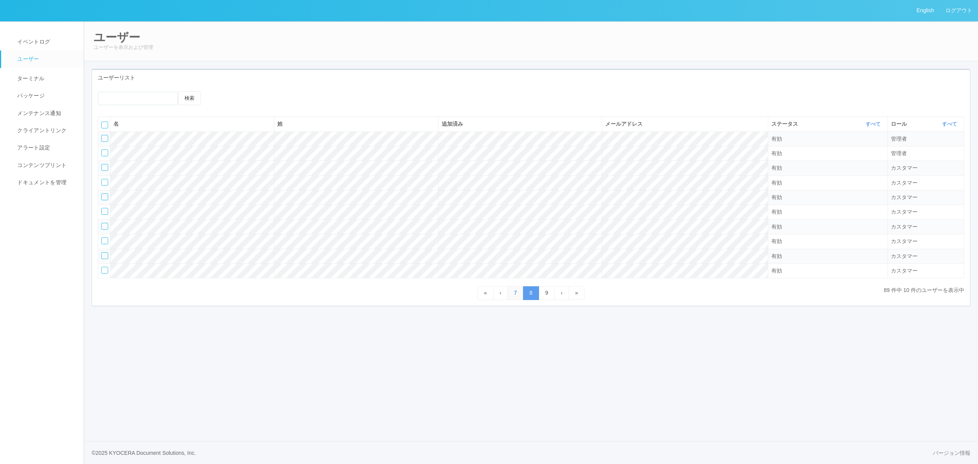
click at [519, 293] on link "7" at bounding box center [515, 292] width 16 height 13
click at [503, 296] on link "6" at bounding box center [507, 292] width 16 height 13
click at [534, 294] on link "7" at bounding box center [538, 292] width 16 height 13
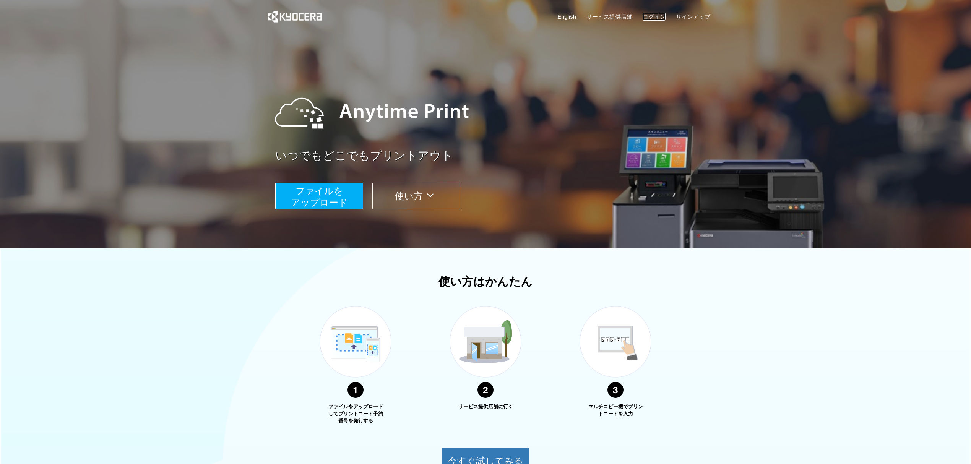
click at [656, 13] on link "ログイン" at bounding box center [653, 17] width 23 height 8
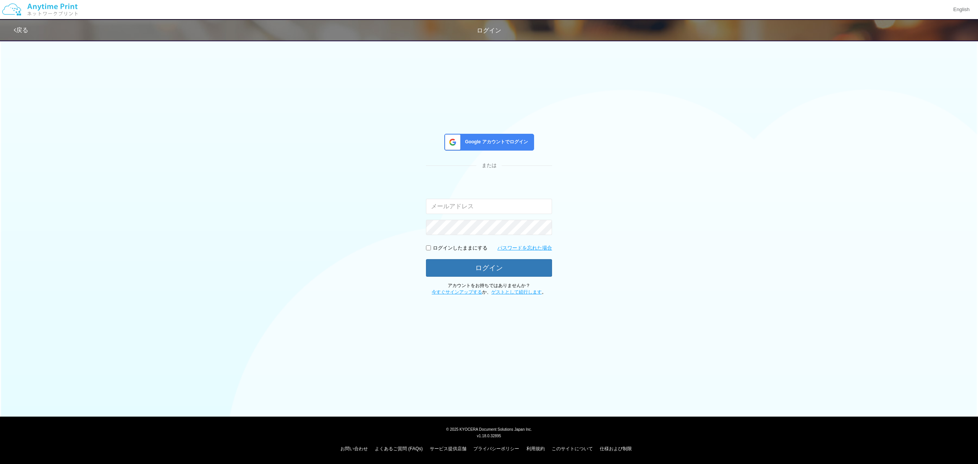
type input "[PERSON_NAME][EMAIL_ADDRESS][DOMAIN_NAME]"
click at [469, 290] on link "今すぐサインアップする" at bounding box center [457, 291] width 50 height 5
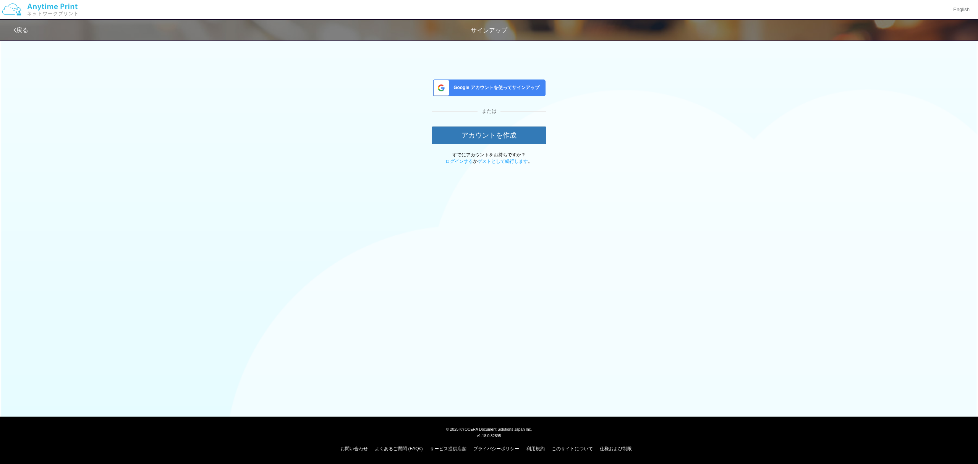
click at [493, 89] on span "Google アカウントを使ってサインアップ" at bounding box center [495, 87] width 89 height 6
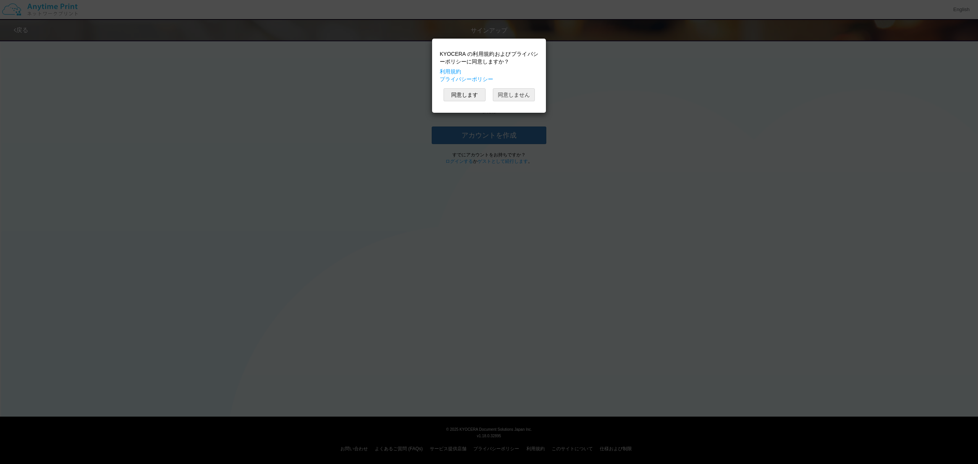
click at [523, 101] on button "同意しません" at bounding box center [514, 94] width 42 height 13
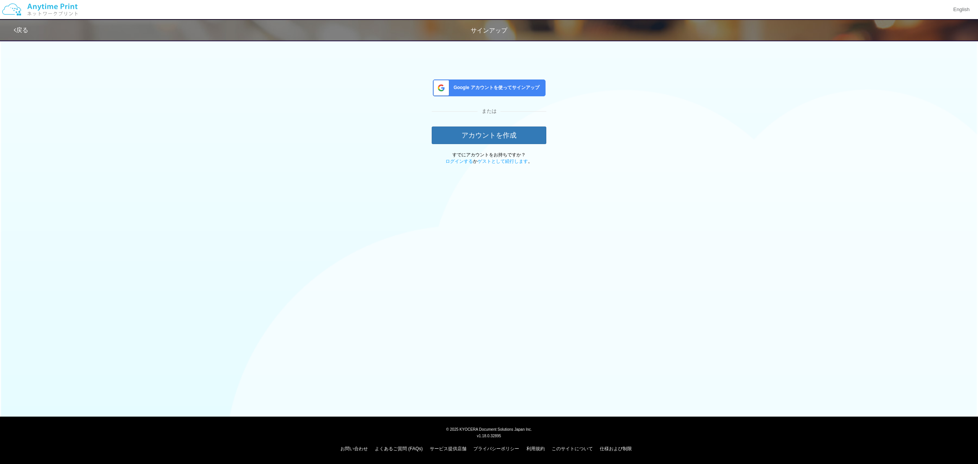
click at [482, 86] on span "Google アカウントを使ってサインアップ" at bounding box center [495, 87] width 89 height 6
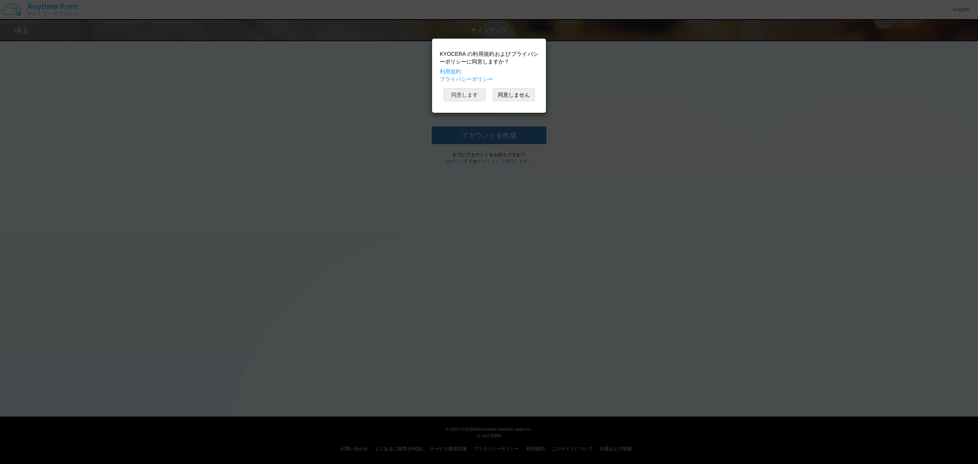
click at [468, 99] on button "同意します" at bounding box center [465, 94] width 42 height 13
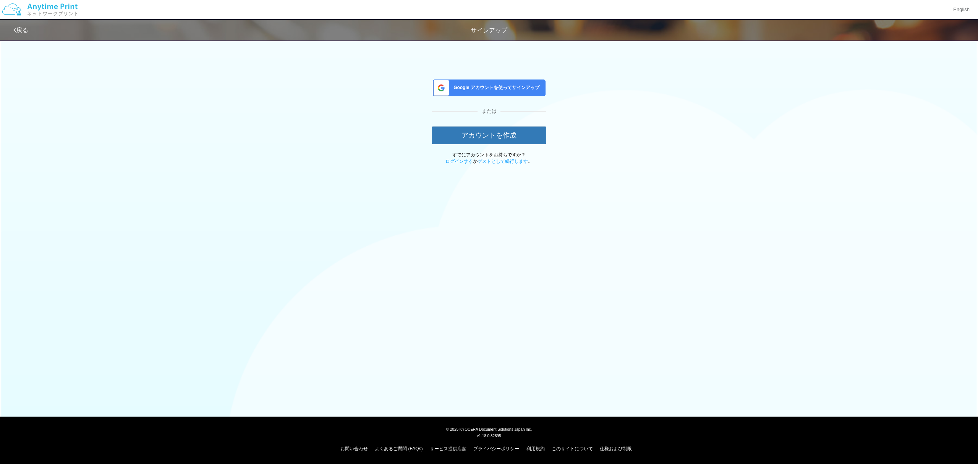
click at [632, 67] on div "Google アカウントを使ってサインアップ または アカウントを作成 すでにアカウントをお持ちですか？ ログインする か ゲストとして続行します 。" at bounding box center [489, 100] width 447 height 129
click at [483, 141] on button "アカウントを作成" at bounding box center [489, 134] width 115 height 17
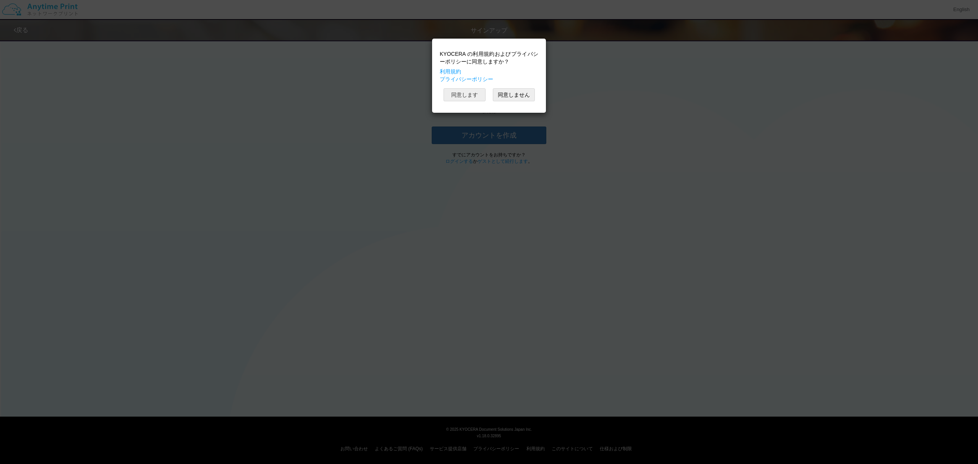
click at [467, 97] on button "同意します" at bounding box center [465, 94] width 42 height 13
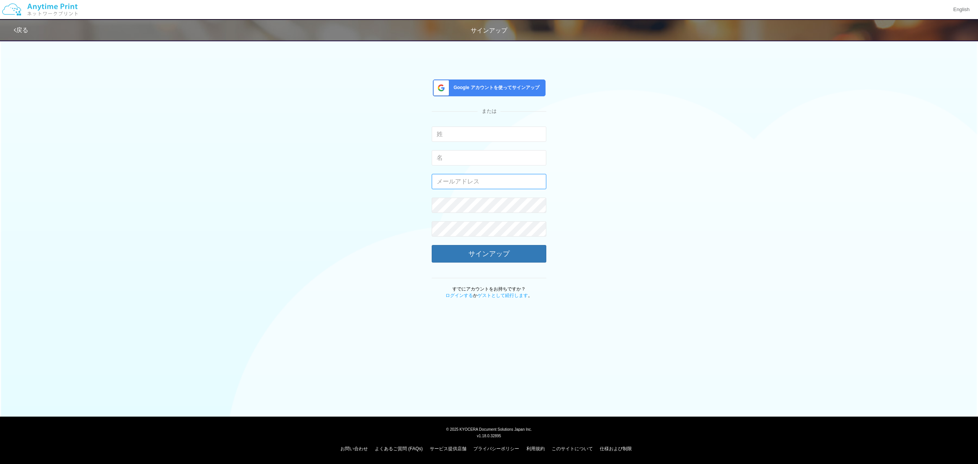
type input "atsushi.yoshida.z@dj.kyocera.com"
click at [470, 135] on input "text" at bounding box center [489, 133] width 115 height 15
click at [480, 169] on form "入力できるのは文字のみです。 入力できるのは文字のみです。 atsushi.yoshida.z@dj.kyocera.com 有効なメールアドレスを入力してく…" at bounding box center [489, 205] width 115 height 159
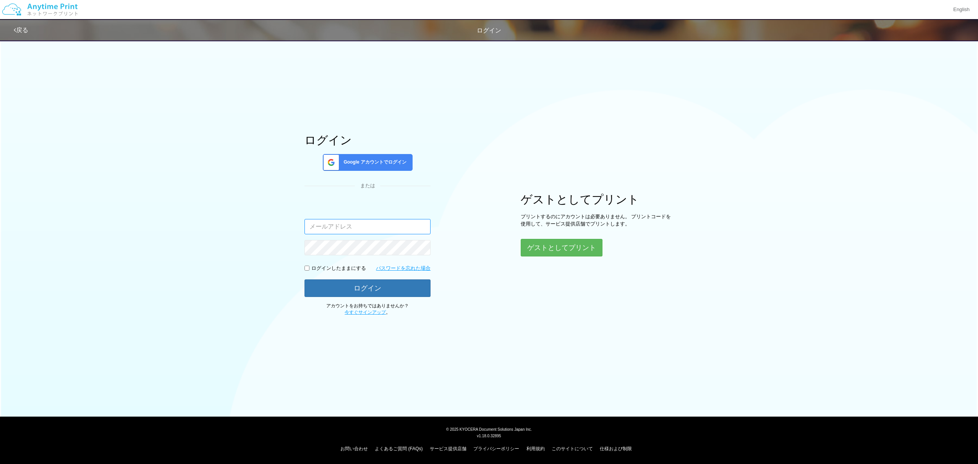
type input "atsushi.yoshida.z@dj.kyocera.com"
click at [344, 162] on span "Google アカウントでログイン" at bounding box center [373, 162] width 66 height 6
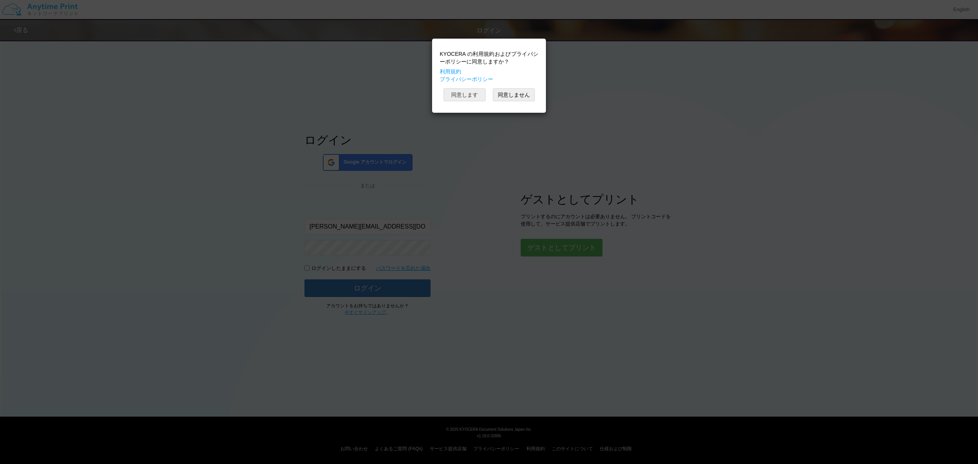
click at [476, 101] on button "同意します" at bounding box center [465, 94] width 42 height 13
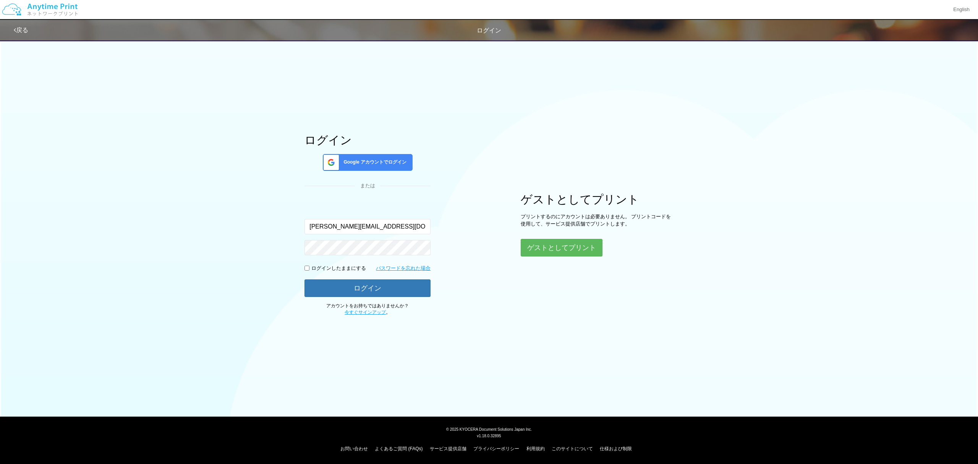
click at [287, 227] on div "ログイン Google アカウントでログイン または 入力されたメールアドレスまたはパスワードが正しくありません。 atsushi.yoshida.z@dj.…" at bounding box center [489, 176] width 459 height 280
click at [28, 28] on span "戻る" at bounding box center [21, 30] width 15 height 6
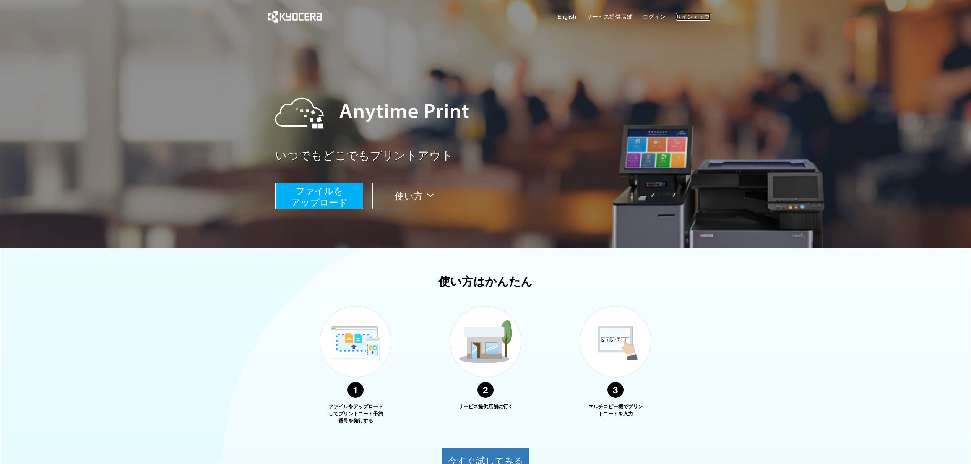
click at [685, 15] on link "サインアップ" at bounding box center [693, 17] width 34 height 8
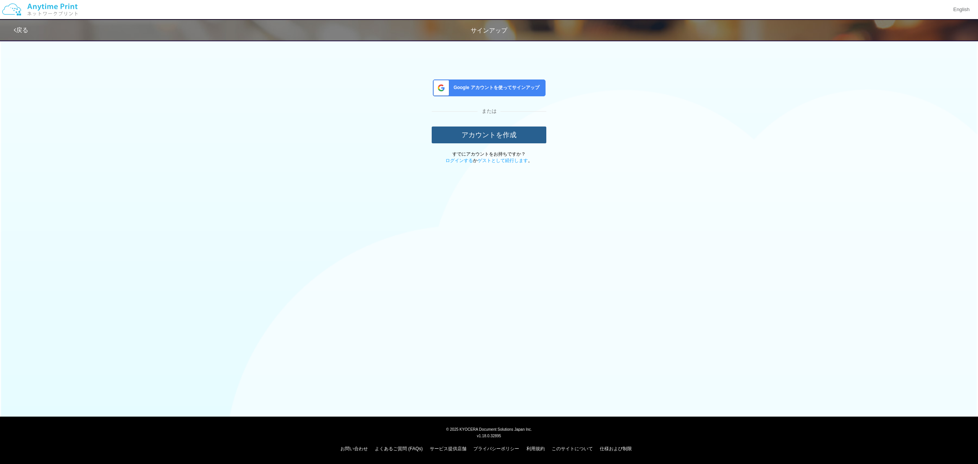
click at [456, 130] on button "アカウントを作成" at bounding box center [489, 134] width 115 height 17
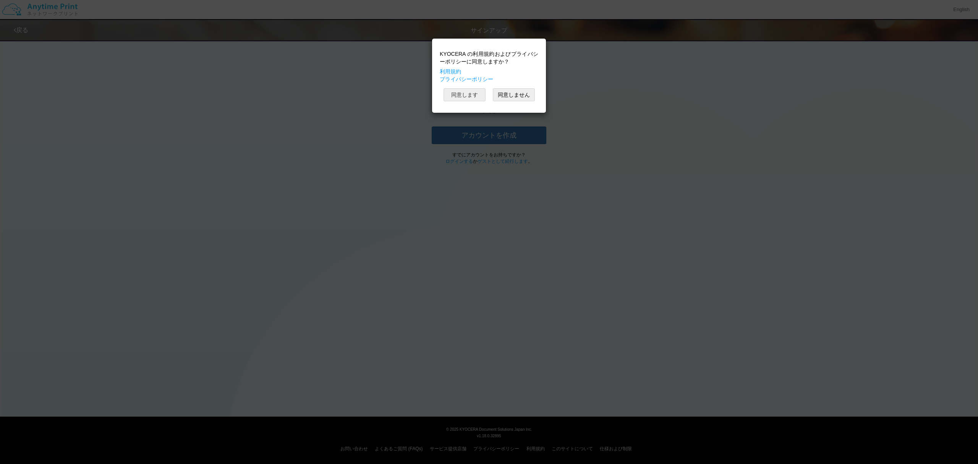
click at [470, 101] on button "同意します" at bounding box center [465, 94] width 42 height 13
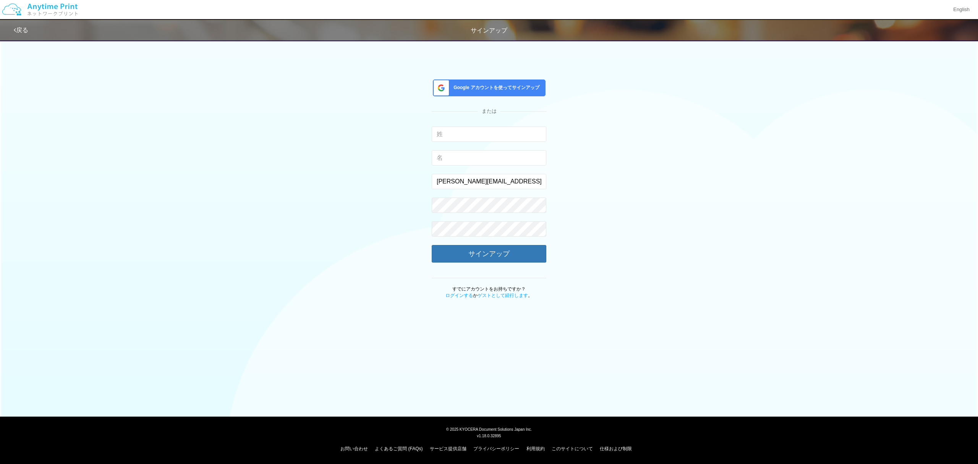
drag, startPoint x: 343, startPoint y: 160, endPoint x: 323, endPoint y: 130, distance: 35.7
click at [343, 157] on div "Google アカウントを使ってサインアップ または 入力できるのは文字のみです。 入力できるのは文字のみです。 atsushi.yoshida.z@dj.k…" at bounding box center [489, 167] width 447 height 263
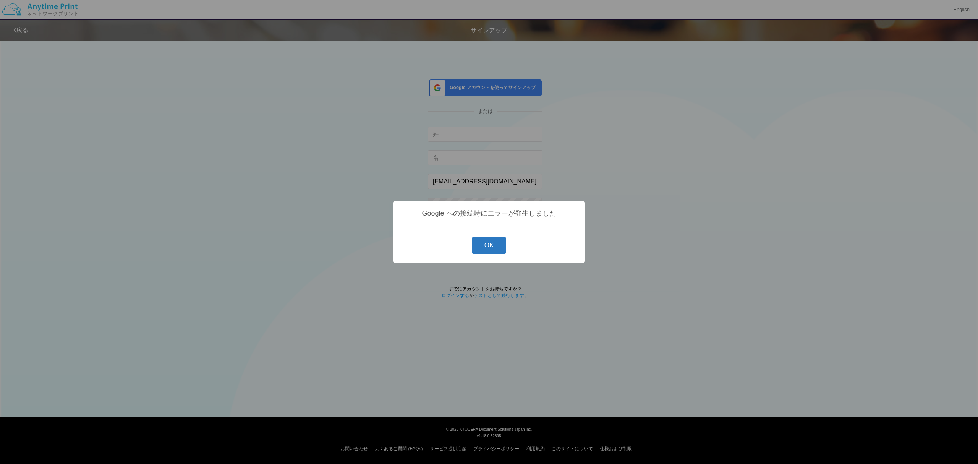
click at [479, 248] on button "OK" at bounding box center [489, 245] width 34 height 17
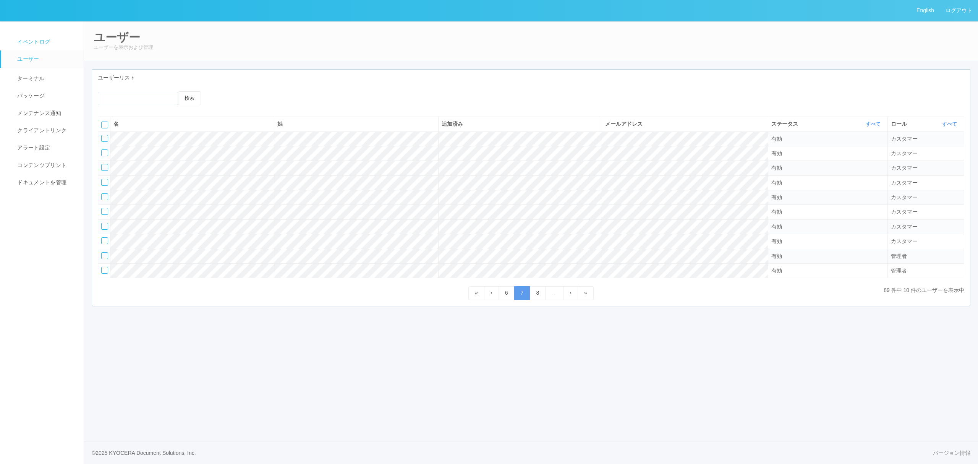
click at [56, 35] on link "イベントログ" at bounding box center [45, 41] width 89 height 17
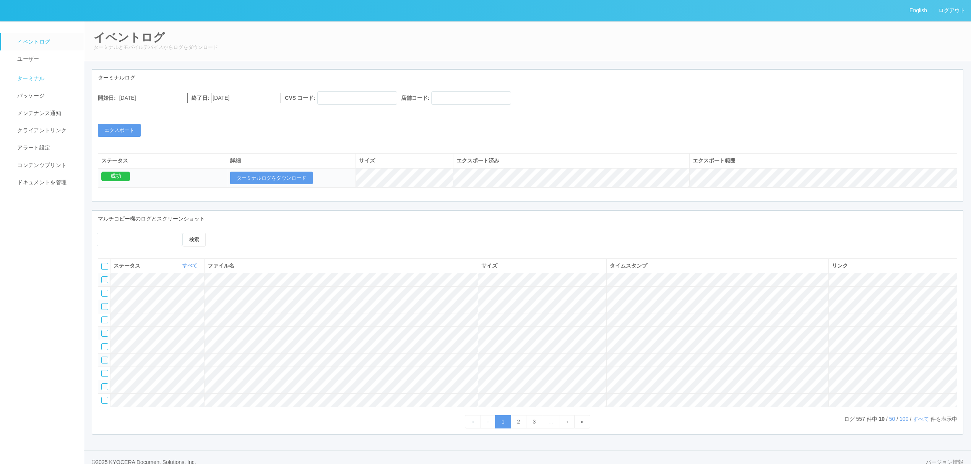
click at [29, 79] on span "ターミナル" at bounding box center [29, 78] width 29 height 6
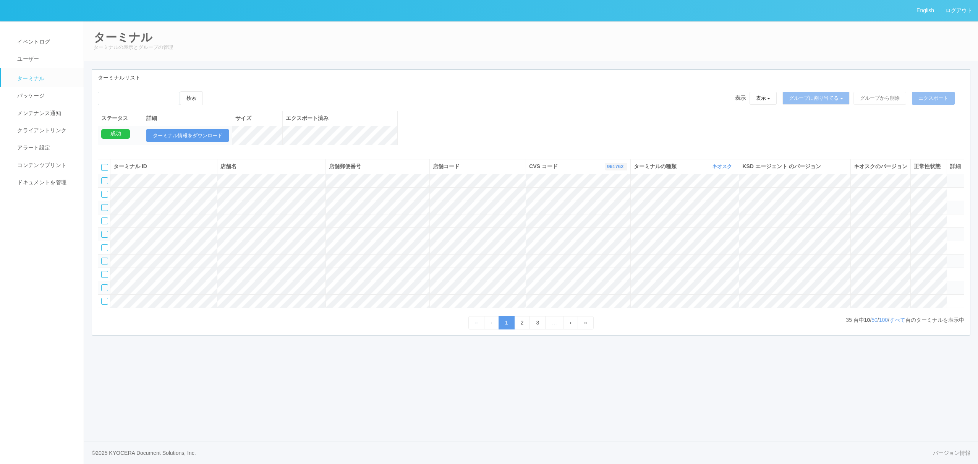
click at [607, 169] on link "961762" at bounding box center [616, 167] width 18 height 6
click at [519, 329] on link "2" at bounding box center [522, 322] width 16 height 13
click at [530, 329] on ul "« ‹ 1 2 3 … › »" at bounding box center [531, 322] width 125 height 13
click at [540, 329] on link "3" at bounding box center [538, 322] width 16 height 13
click at [950, 298] on span at bounding box center [950, 298] width 0 height 0
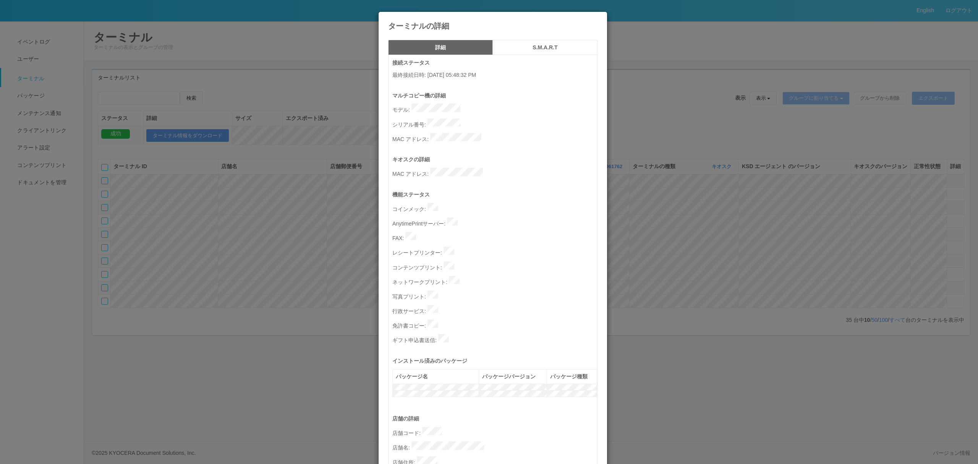
drag, startPoint x: 424, startPoint y: 118, endPoint x: 485, endPoint y: 119, distance: 61.2
click at [485, 119] on p "シリアル番号 :" at bounding box center [494, 123] width 205 height 11
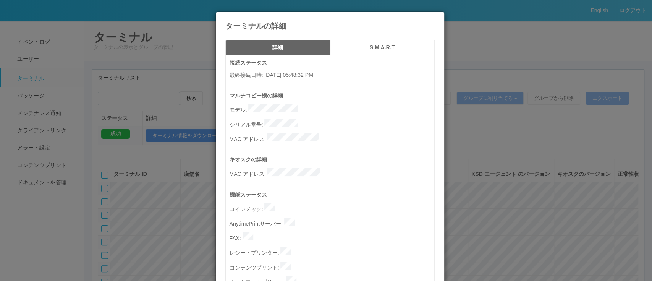
click at [447, 206] on div "ターミナルの詳細 詳細 S.M.A.R.T 接続ステータス 最終接続日時 : 07/18/2025 05:48:32 PM マルチコピー機の詳細 モデル : …" at bounding box center [326, 140] width 652 height 281
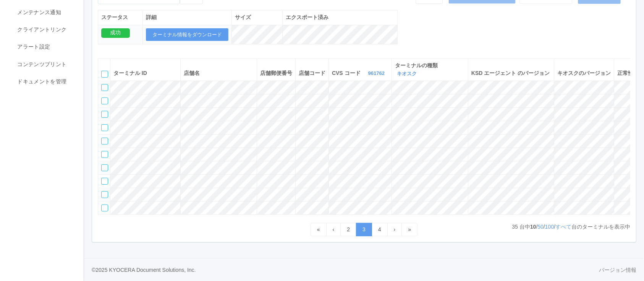
click at [404, 255] on div "ターミナル ターミナルの表示とグループの管理 ターミナルリスト 検索 表示 表示 すべてのターミナル Test new empty group Termina…" at bounding box center [364, 89] width 560 height 338
